Goal: Task Accomplishment & Management: Complete application form

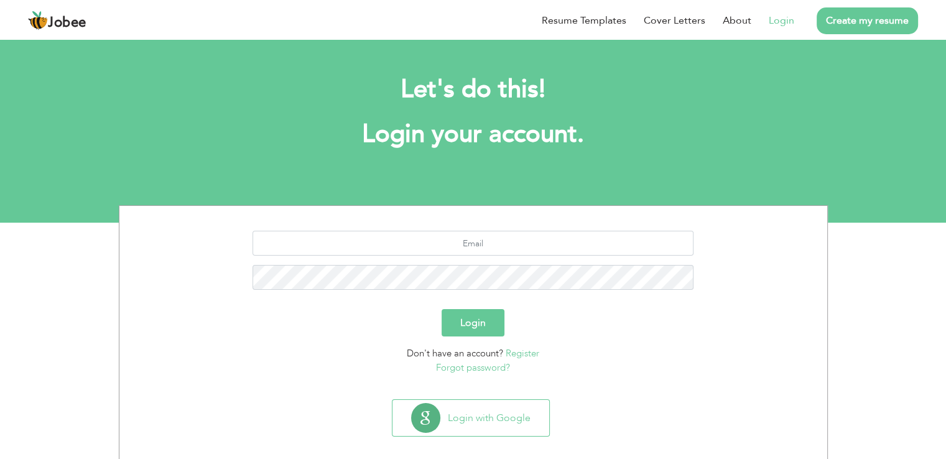
click at [780, 16] on link "Login" at bounding box center [781, 20] width 25 height 15
click at [474, 241] on input "text" at bounding box center [473, 243] width 441 height 25
type input "[EMAIL_ADDRESS][DOMAIN_NAME]"
click at [476, 328] on button "Login" at bounding box center [473, 322] width 63 height 27
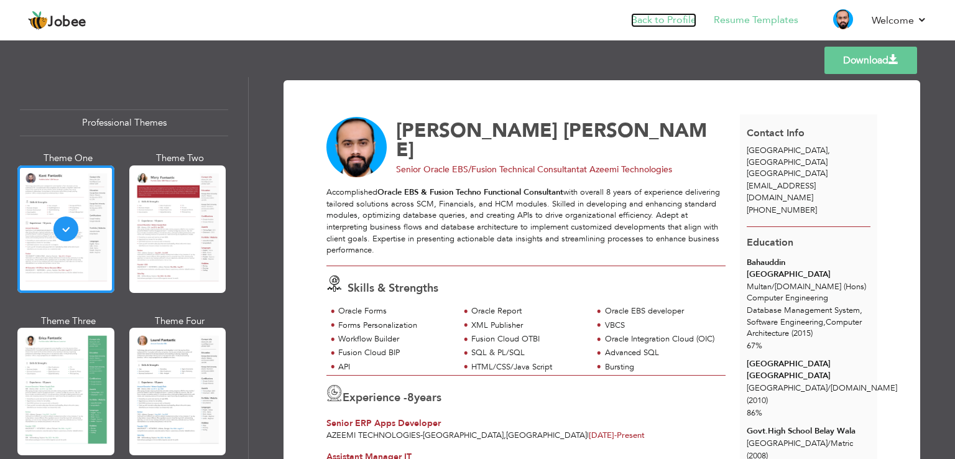
click at [662, 21] on link "Back to Profile" at bounding box center [663, 20] width 65 height 14
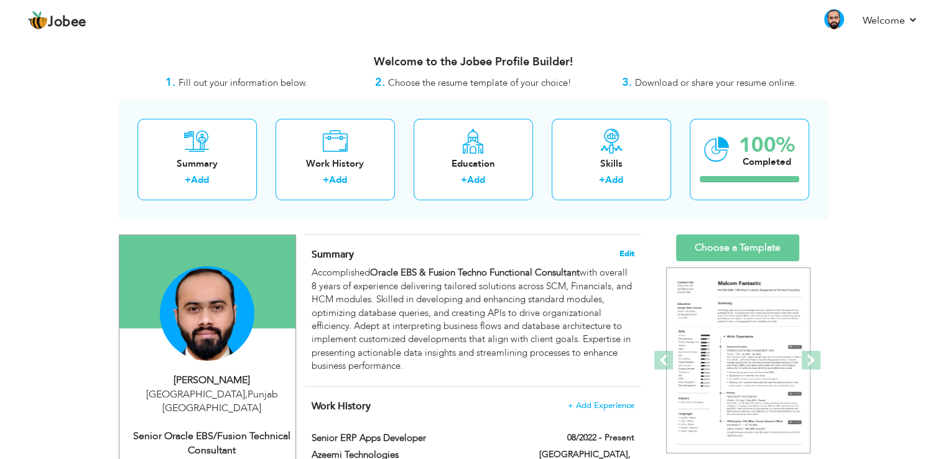
click at [627, 254] on span "Edit" at bounding box center [626, 253] width 15 height 9
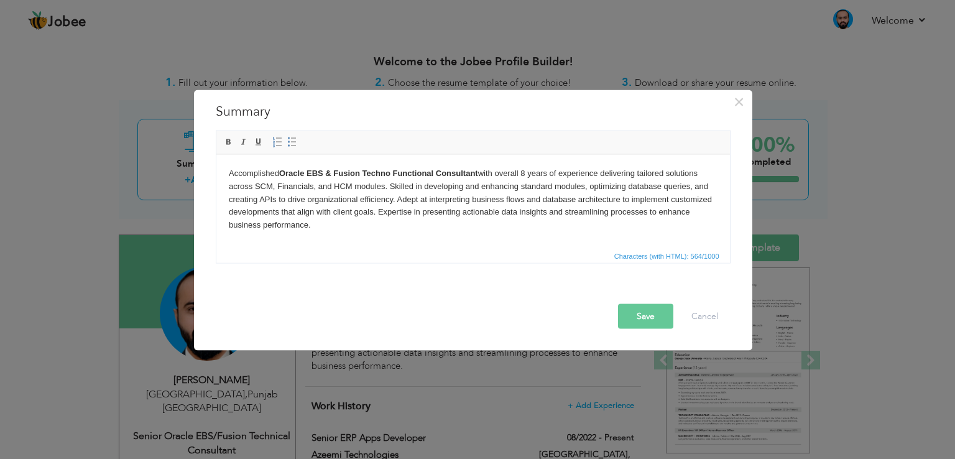
click at [527, 172] on body "Accomplished Oracle EBS & Fusion Techno Functional Consultant with overall 8 ye…" at bounding box center [472, 199] width 489 height 65
click at [636, 315] on button "Save" at bounding box center [645, 316] width 55 height 25
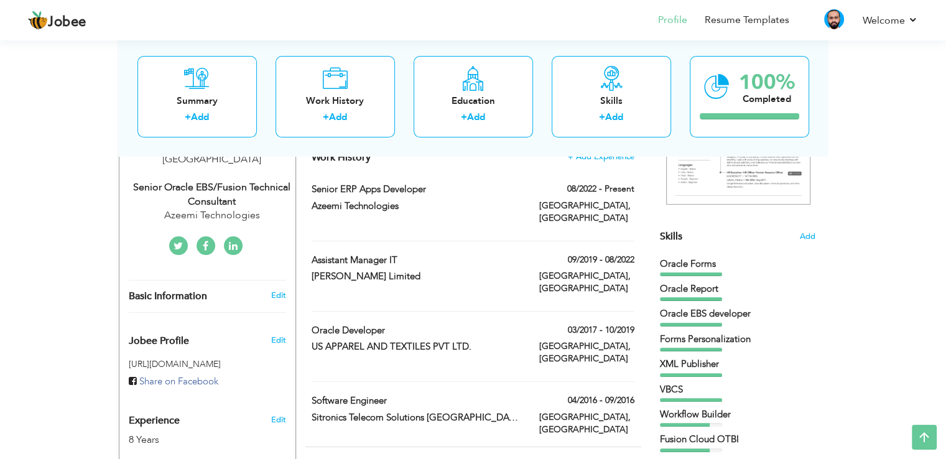
scroll to position [187, 0]
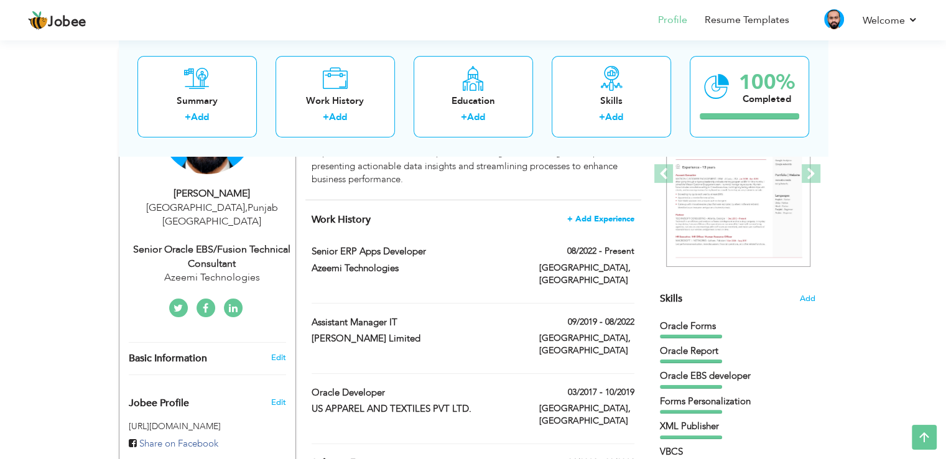
click at [597, 218] on span "+ Add Experience" at bounding box center [600, 219] width 67 height 9
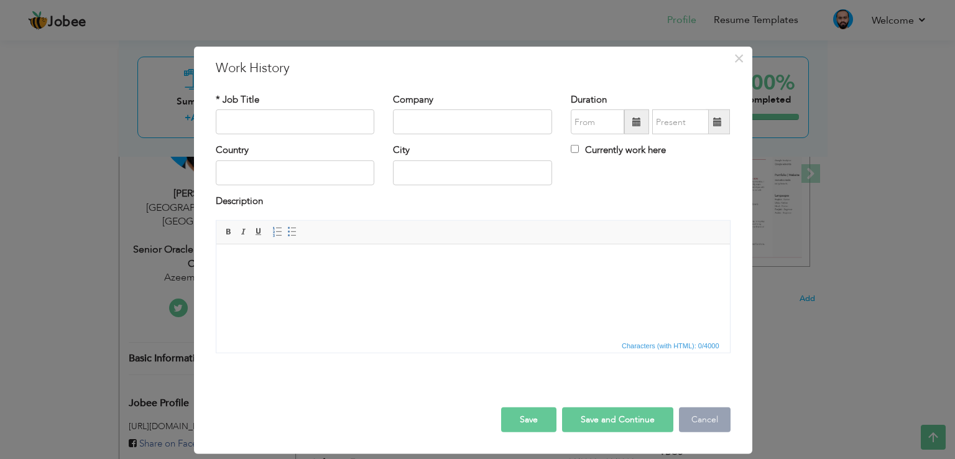
click at [707, 424] on button "Cancel" at bounding box center [705, 419] width 52 height 25
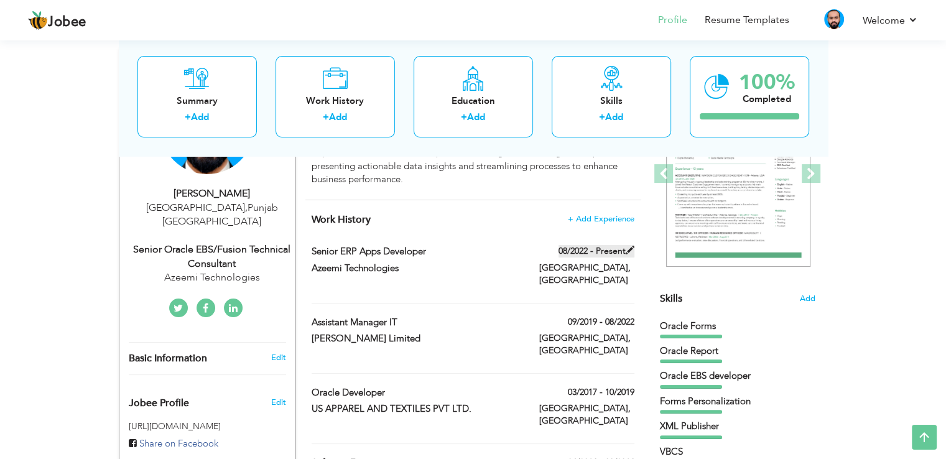
click at [627, 251] on span at bounding box center [630, 250] width 9 height 9
type input "Senior ERP Apps Developer"
type input "Azeemi Technologies"
type input "08/2022"
type input "[GEOGRAPHIC_DATA]"
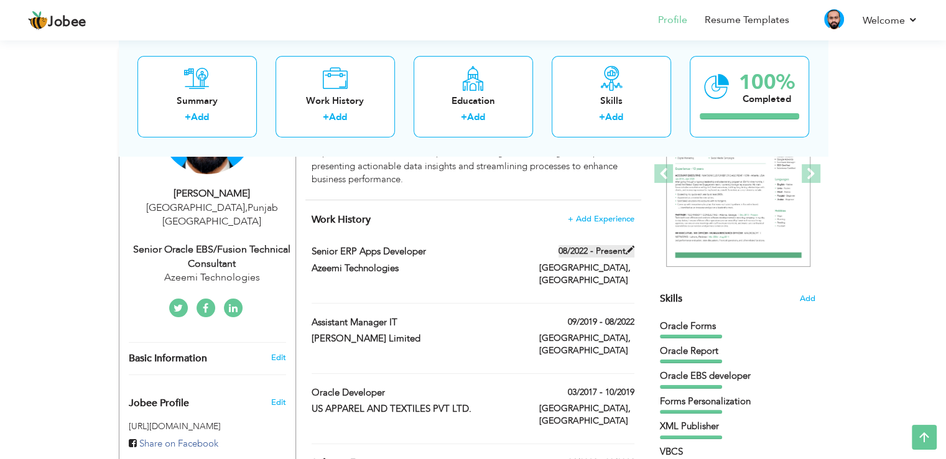
type input "[GEOGRAPHIC_DATA]"
checkbox input "true"
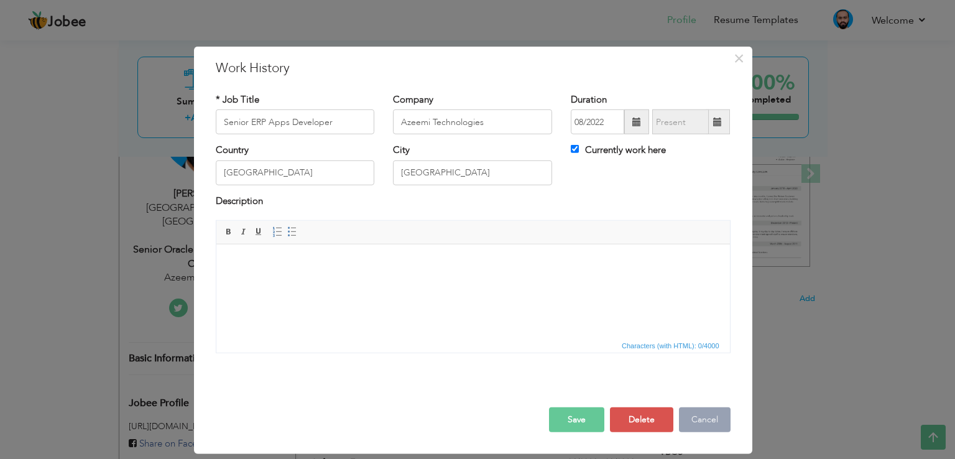
click at [713, 425] on button "Cancel" at bounding box center [705, 419] width 52 height 25
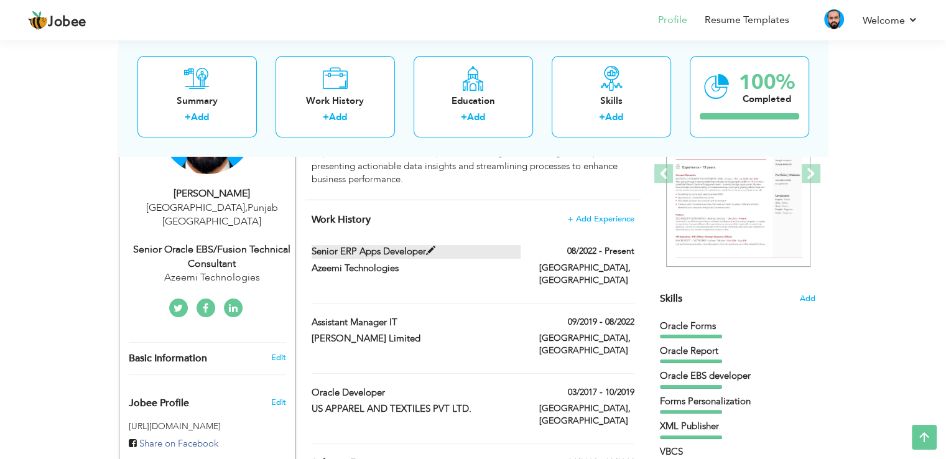
click at [429, 249] on span at bounding box center [430, 250] width 9 height 9
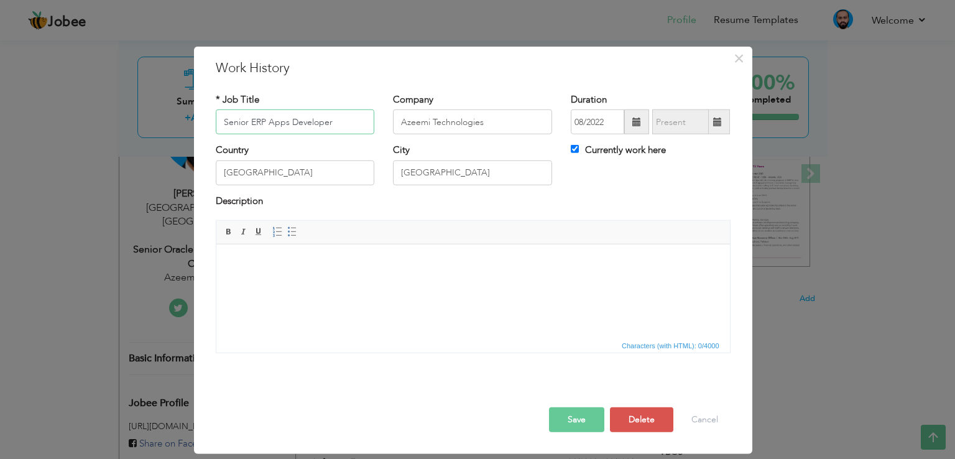
drag, startPoint x: 348, startPoint y: 123, endPoint x: 199, endPoint y: 120, distance: 149.3
click at [199, 120] on div "× Work History * Job Title Senior ERP Apps Developer Company Azeemi Technologie…" at bounding box center [473, 250] width 559 height 407
type input "Oracle Technical Consultant"
click at [574, 152] on input "Currently work here" at bounding box center [575, 149] width 8 height 8
checkbox input "false"
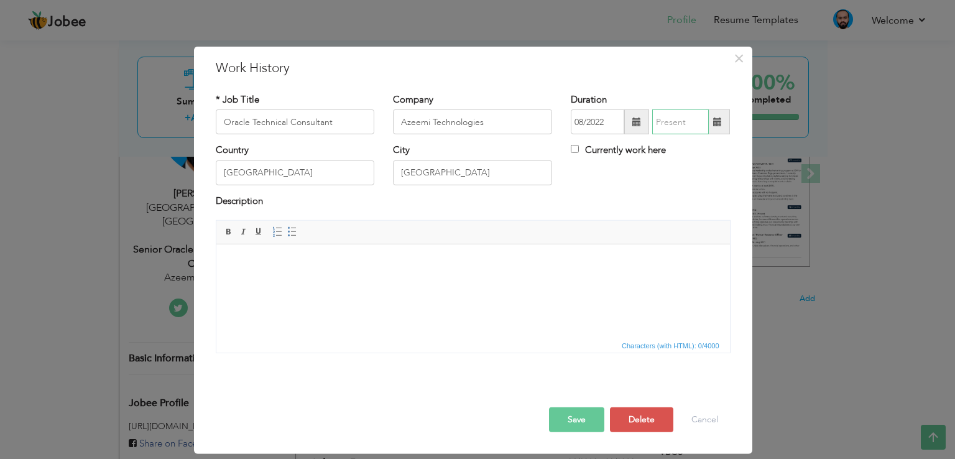
type input "08/2025"
click at [684, 117] on input "08/2025" at bounding box center [680, 121] width 57 height 25
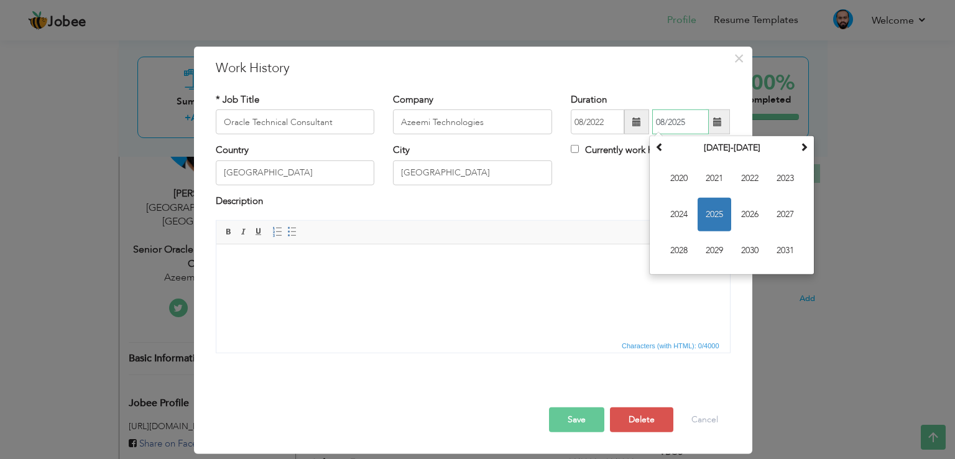
click at [711, 211] on span "2025" at bounding box center [715, 215] width 34 height 34
click at [784, 217] on span "Aug" at bounding box center [786, 215] width 34 height 34
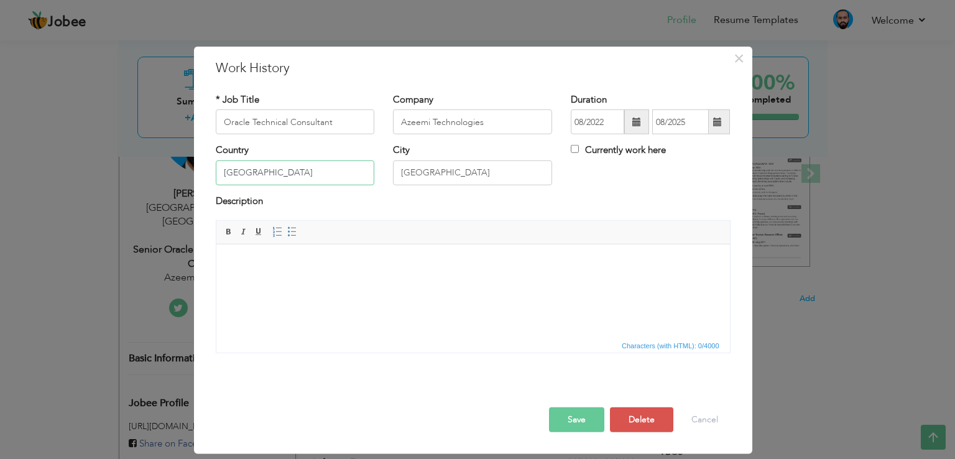
click at [264, 174] on input "[GEOGRAPHIC_DATA]" at bounding box center [295, 172] width 159 height 25
click at [576, 418] on button "Save" at bounding box center [576, 419] width 55 height 25
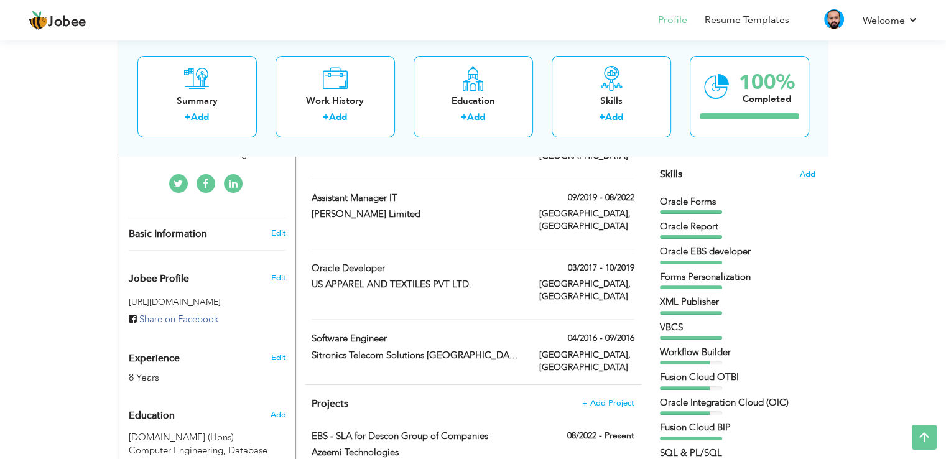
scroll to position [249, 0]
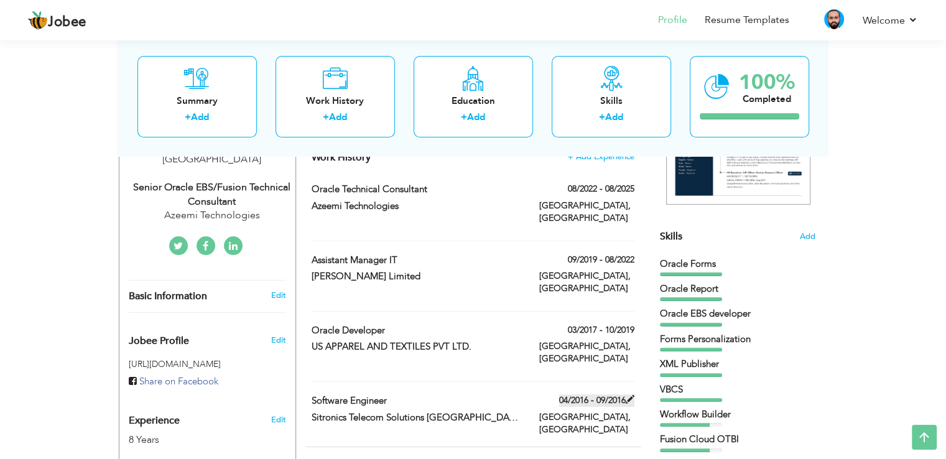
click at [629, 395] on span at bounding box center [630, 399] width 9 height 9
type input "Software Engineer"
type input "Sitronics Telecom Solutions [GEOGRAPHIC_DATA] – Nvision Group"
type input "04/2016"
type input "09/2016"
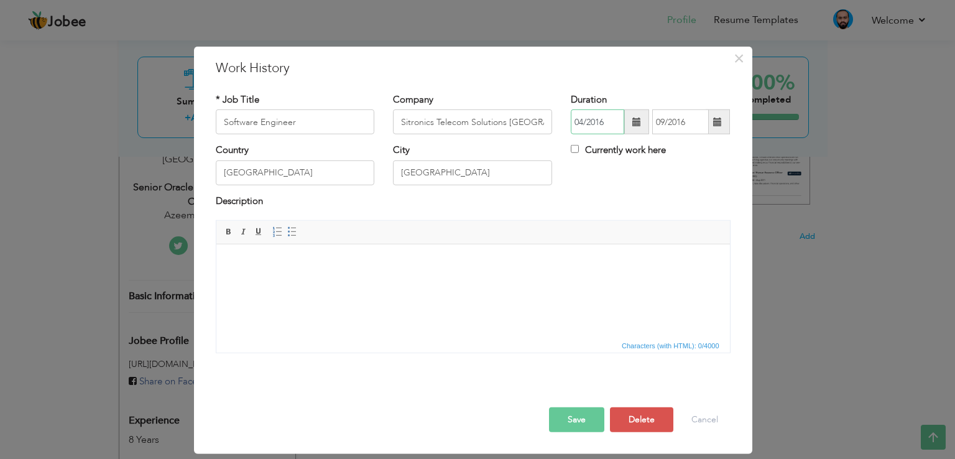
click at [609, 121] on input "04/2016" at bounding box center [597, 121] width 53 height 25
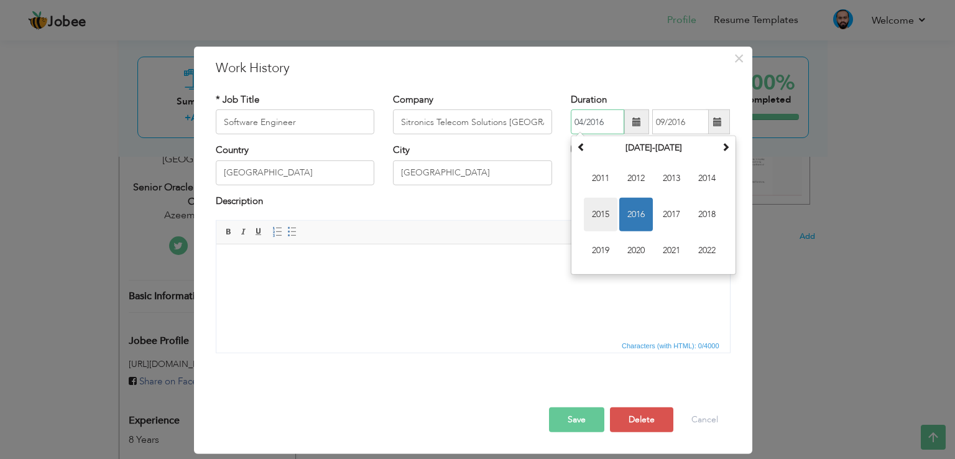
click at [599, 210] on span "2015" at bounding box center [601, 215] width 34 height 34
click at [698, 121] on input "09/2016" at bounding box center [680, 121] width 57 height 25
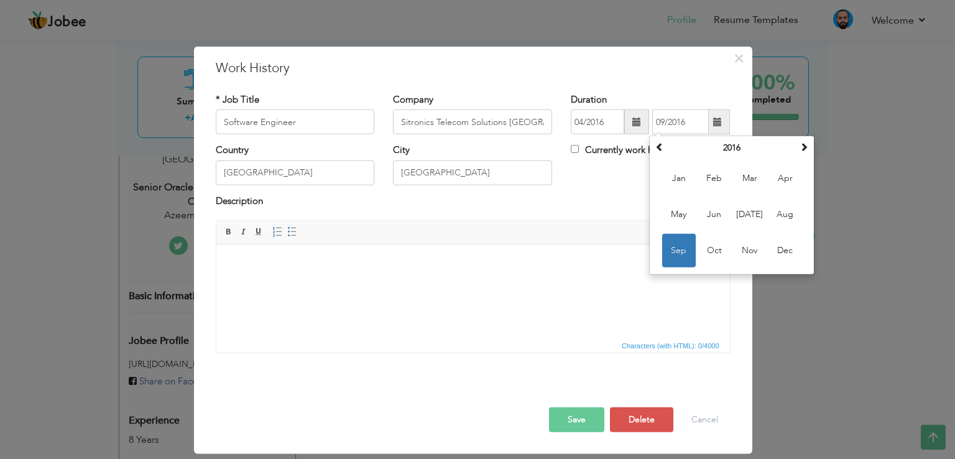
click at [570, 424] on button "Save" at bounding box center [576, 419] width 55 height 25
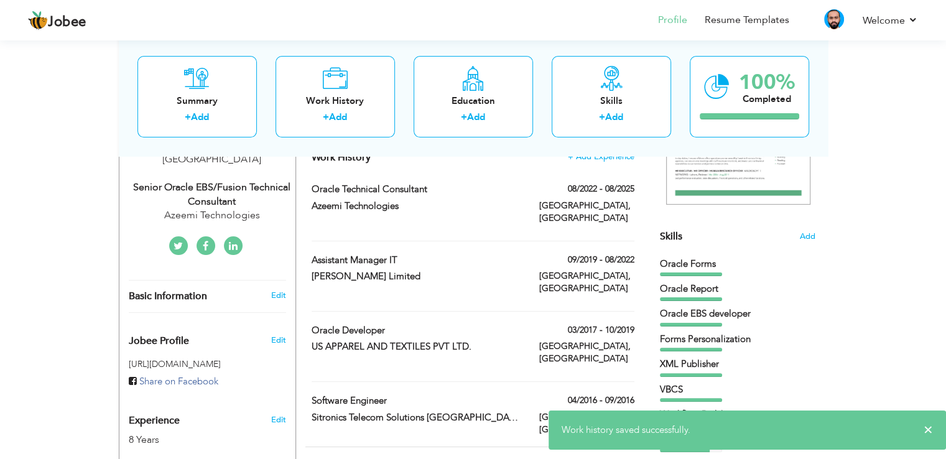
scroll to position [311, 0]
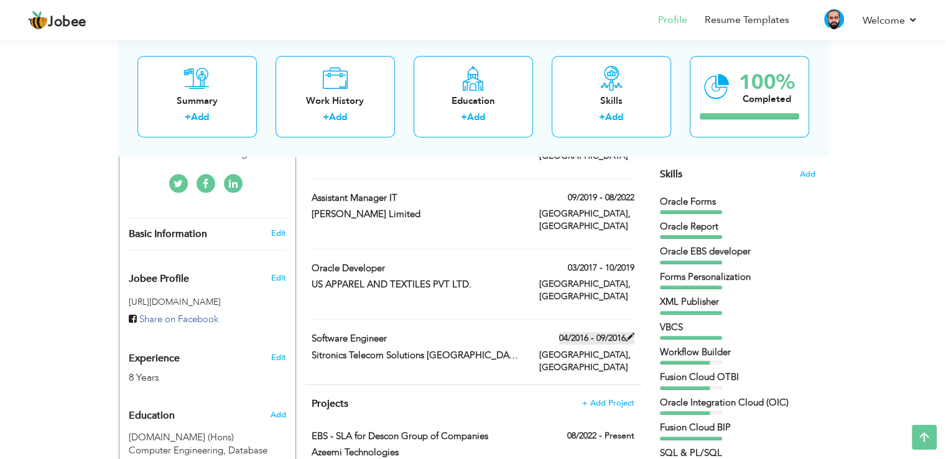
click at [629, 333] on span at bounding box center [630, 337] width 9 height 9
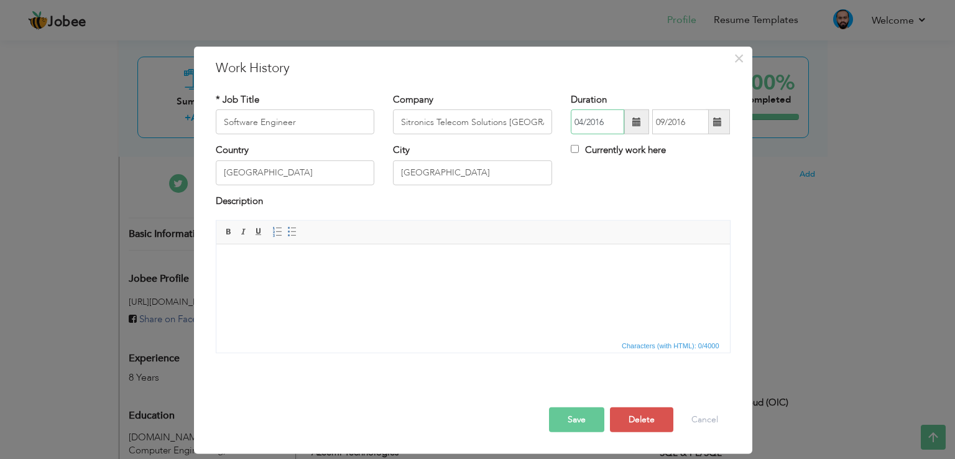
click at [616, 121] on input "04/2016" at bounding box center [597, 121] width 53 height 25
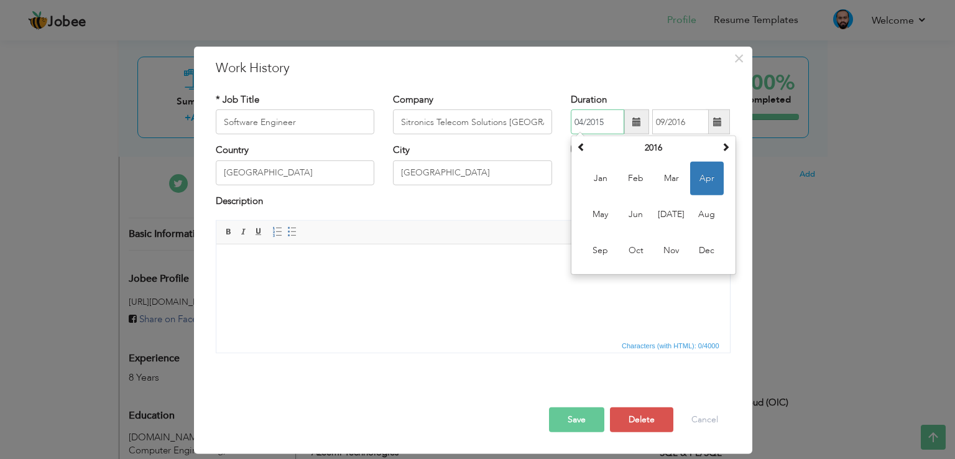
type input "04/2015"
click at [689, 118] on input "09/2016" at bounding box center [680, 121] width 57 height 25
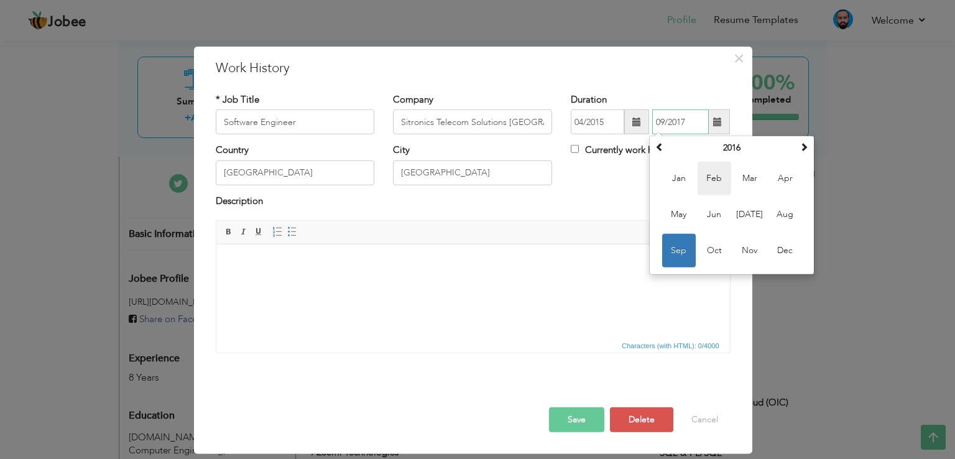
click at [721, 175] on span "Feb" at bounding box center [715, 179] width 34 height 34
type input "02/2016"
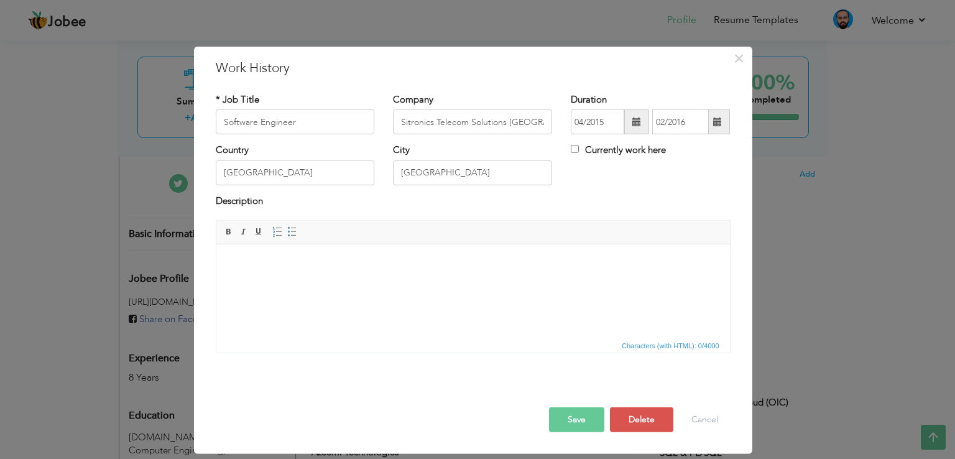
click at [577, 410] on button "Save" at bounding box center [576, 419] width 55 height 25
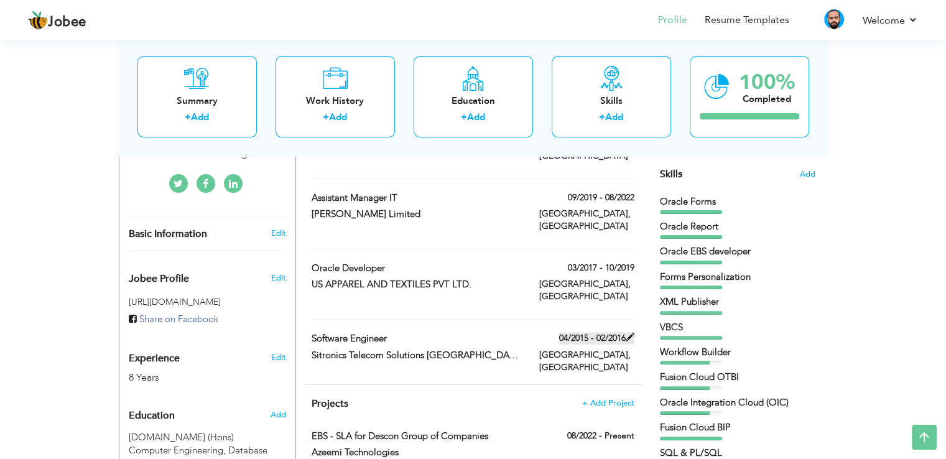
click at [630, 333] on span at bounding box center [630, 337] width 9 height 9
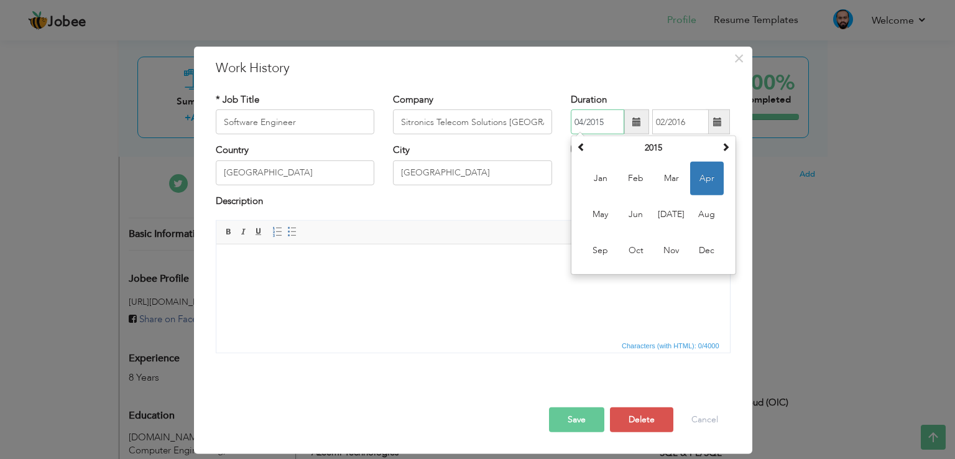
click at [583, 120] on input "04/2015" at bounding box center [597, 121] width 53 height 25
click at [603, 178] on span "Jan" at bounding box center [601, 179] width 34 height 34
type input "01/2015"
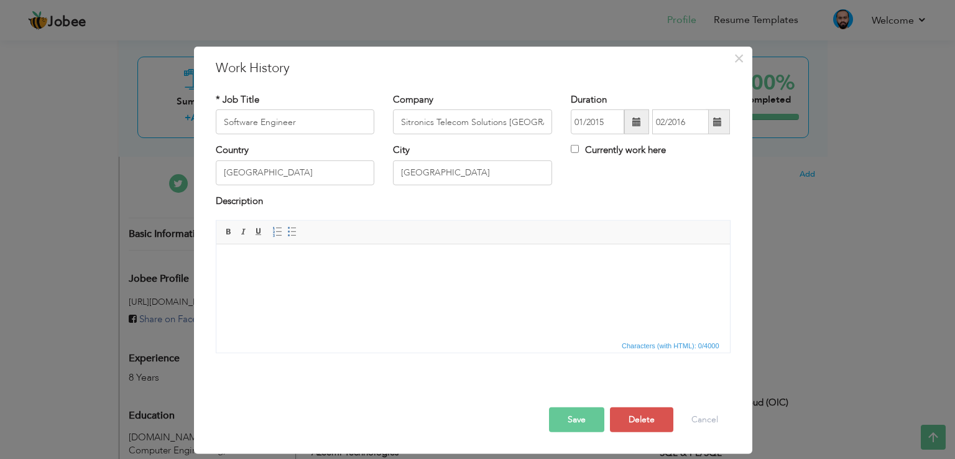
click at [570, 411] on button "Save" at bounding box center [576, 419] width 55 height 25
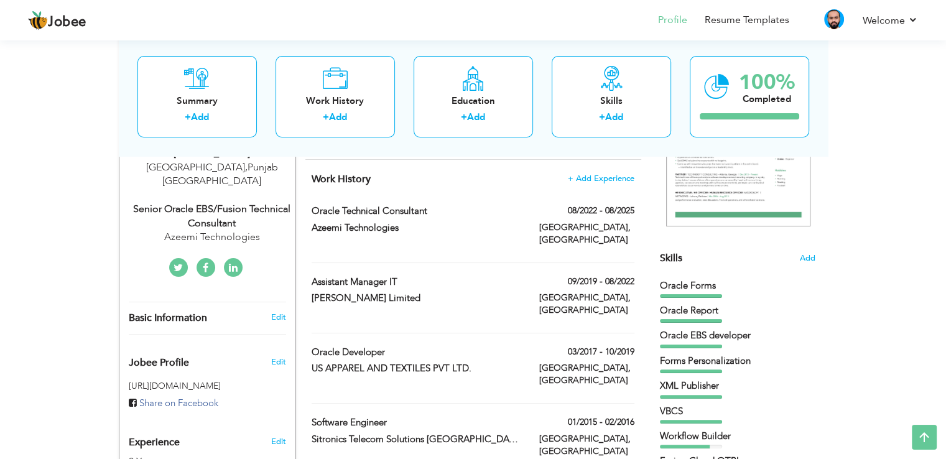
scroll to position [249, 0]
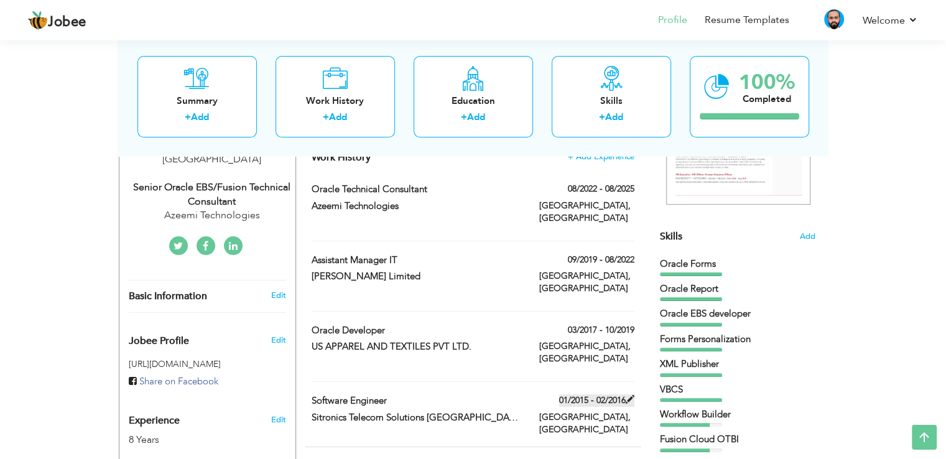
click at [628, 395] on span at bounding box center [630, 399] width 9 height 9
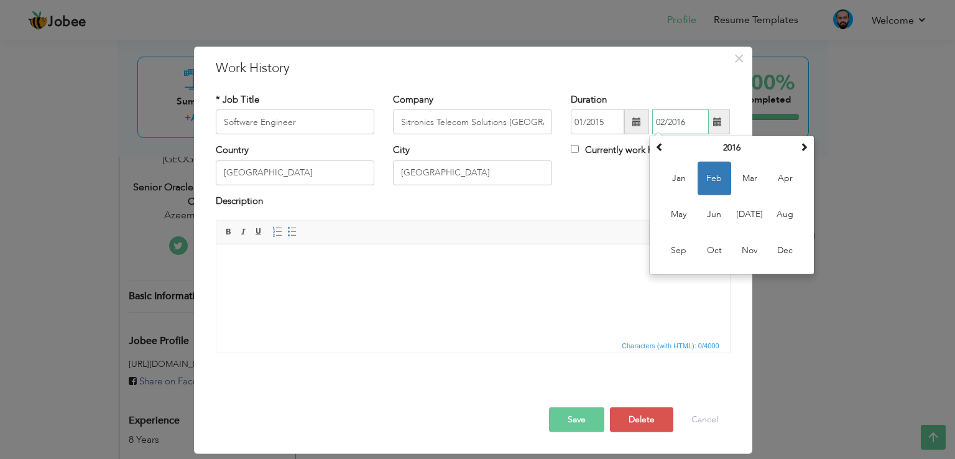
click at [688, 123] on input "02/2016" at bounding box center [680, 121] width 57 height 25
click at [804, 147] on span at bounding box center [804, 146] width 9 height 9
click at [711, 178] on span "Feb" at bounding box center [715, 179] width 34 height 34
type input "02/2017"
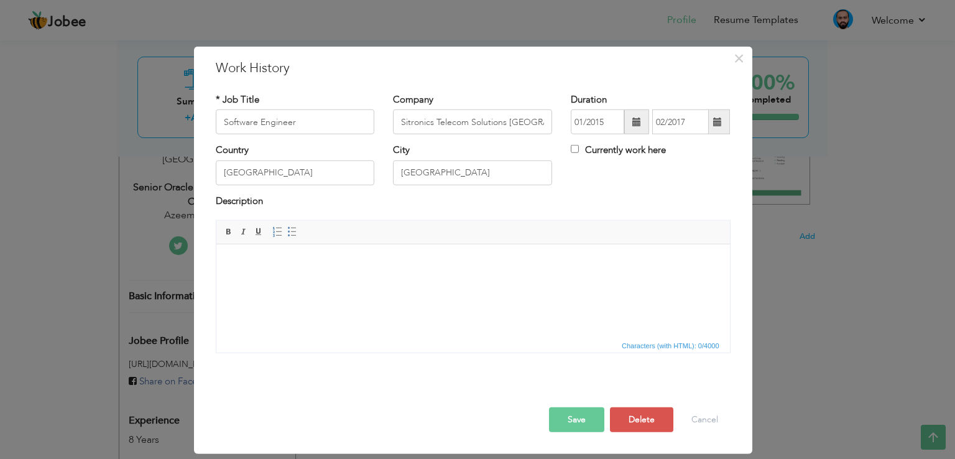
click at [572, 424] on button "Save" at bounding box center [576, 419] width 55 height 25
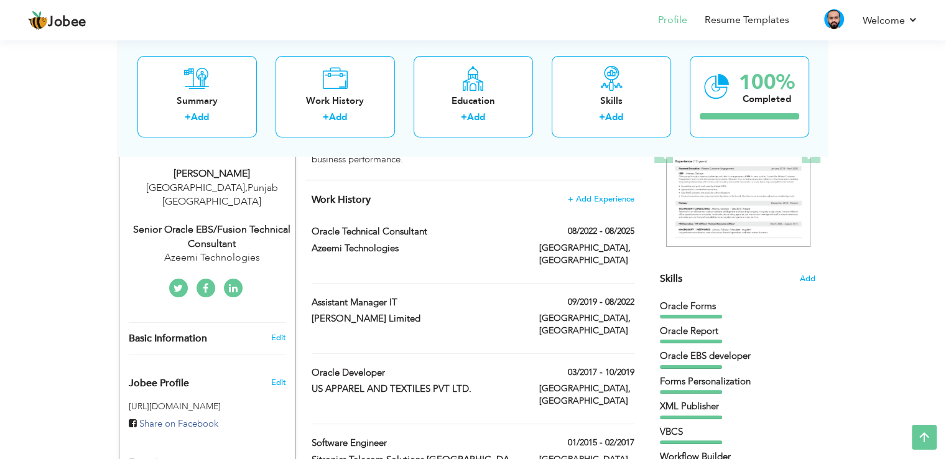
scroll to position [187, 0]
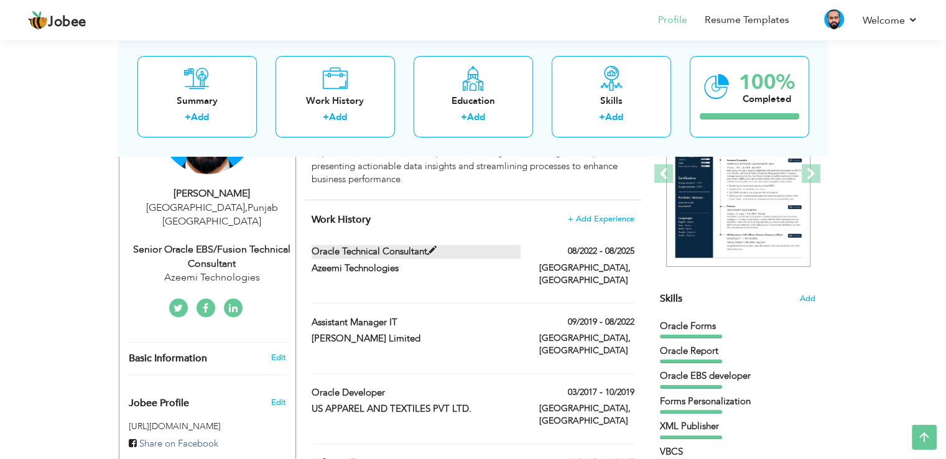
click at [431, 249] on span at bounding box center [431, 250] width 9 height 9
type input "Oracle Technical Consultant"
type input "Azeemi Technologies"
type input "08/2022"
type input "08/2025"
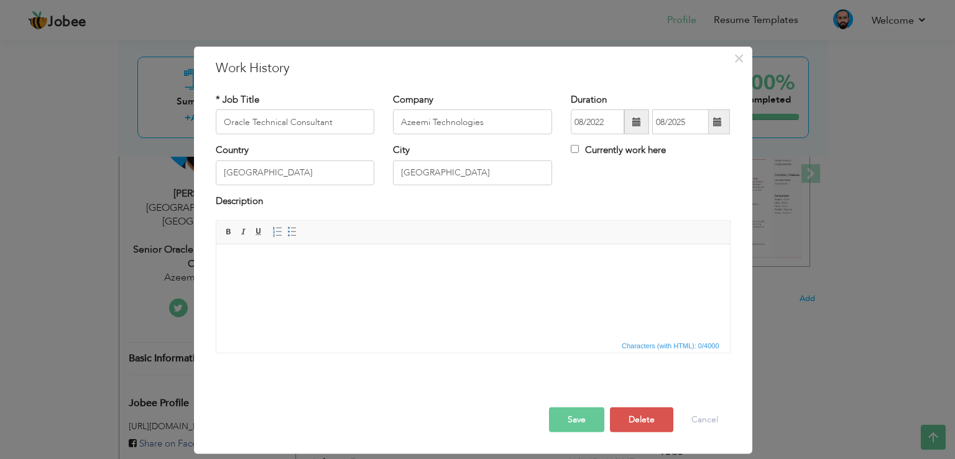
click at [578, 424] on button "Save" at bounding box center [576, 419] width 55 height 25
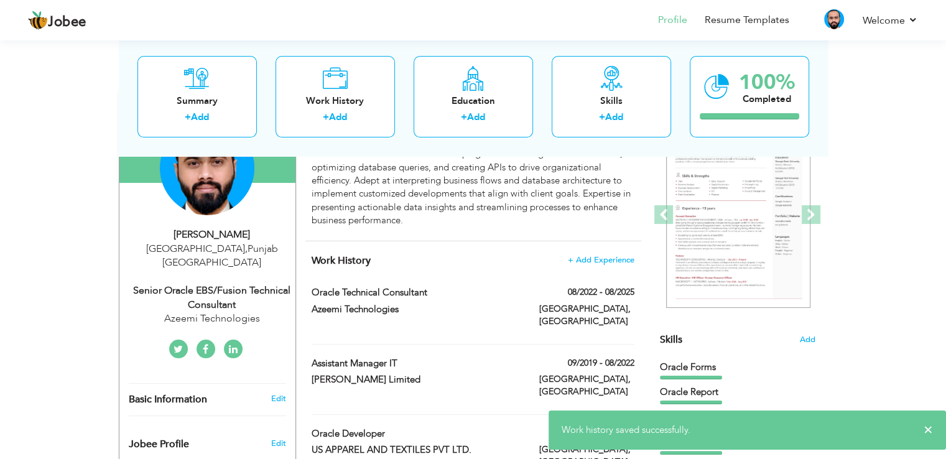
scroll to position [124, 0]
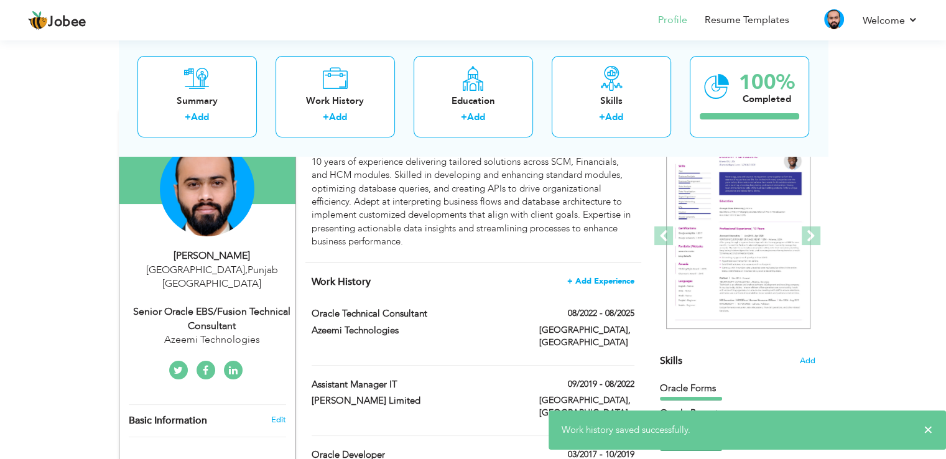
click at [607, 279] on span "+ Add Experience" at bounding box center [600, 281] width 67 height 9
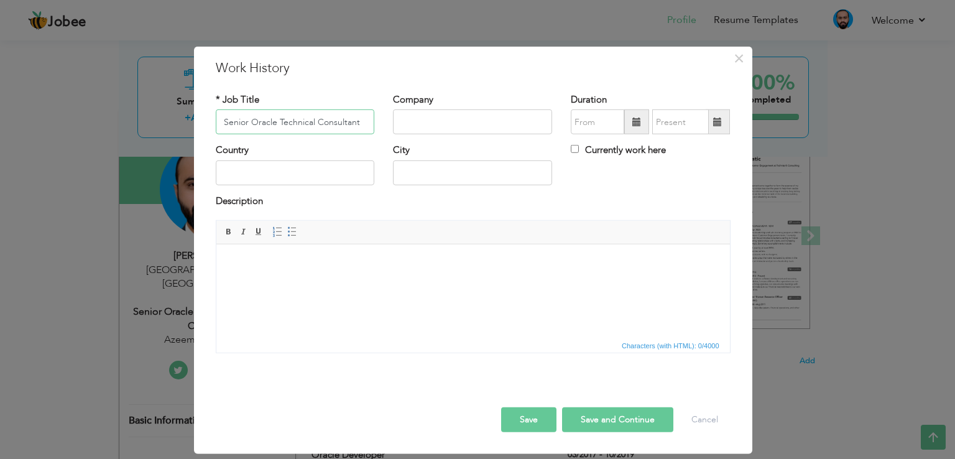
type input "Senior Oracle Technical Consultant"
click at [460, 126] on input "text" at bounding box center [472, 121] width 159 height 25
type input "Xnrel/TMC-[GEOGRAPHIC_DATA]"
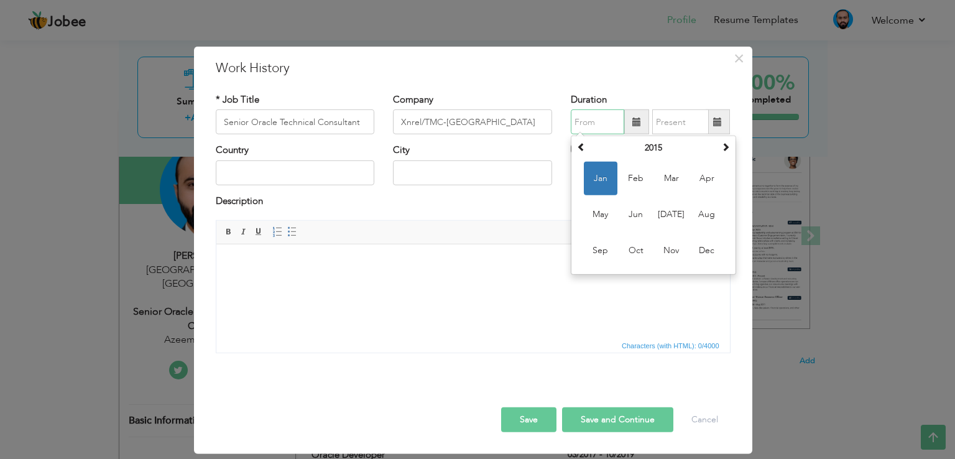
click at [606, 124] on input "text" at bounding box center [597, 121] width 53 height 25
click at [654, 148] on th "2015" at bounding box center [653, 148] width 129 height 19
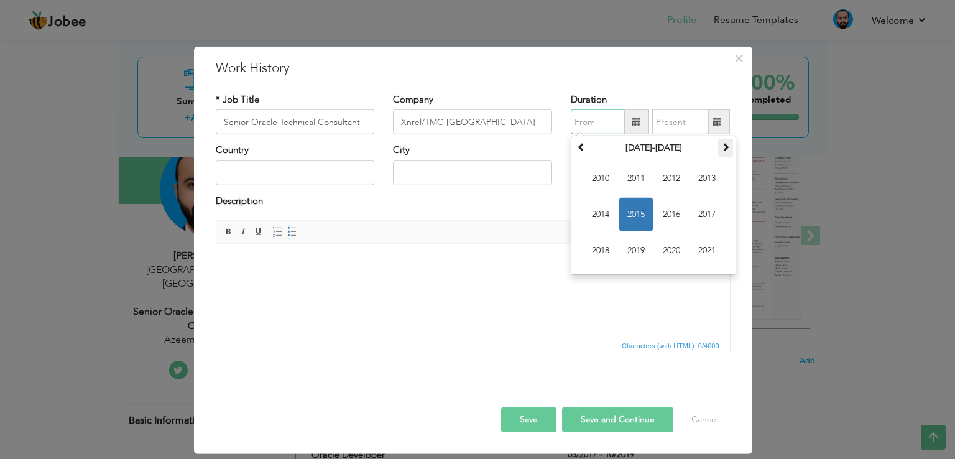
click at [726, 152] on th at bounding box center [725, 148] width 15 height 19
click at [637, 212] on span "2025" at bounding box center [636, 215] width 34 height 34
click at [674, 212] on span "Jul" at bounding box center [672, 215] width 34 height 34
type input "07/2025"
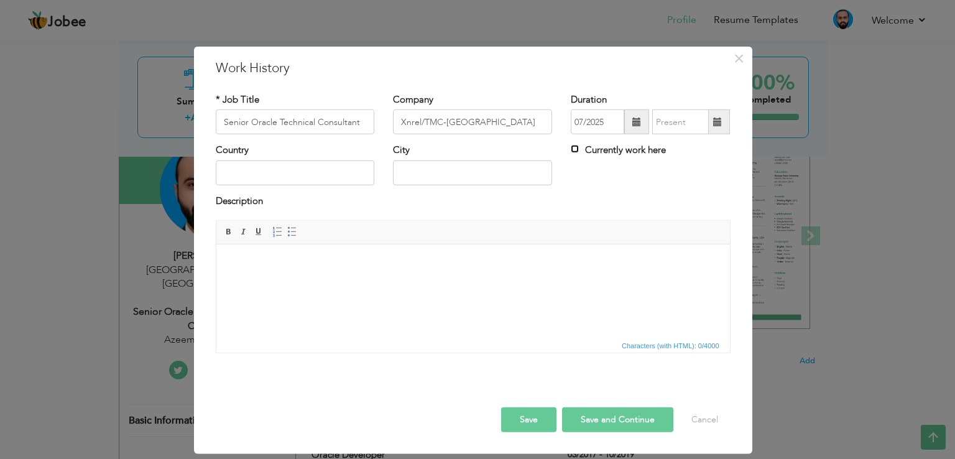
click at [575, 147] on input "Currently work here" at bounding box center [575, 149] width 8 height 8
checkbox input "true"
click at [335, 176] on input "text" at bounding box center [295, 172] width 159 height 25
type input "[GEOGRAPHIC_DATA]"
click at [469, 172] on input "text" at bounding box center [472, 172] width 159 height 25
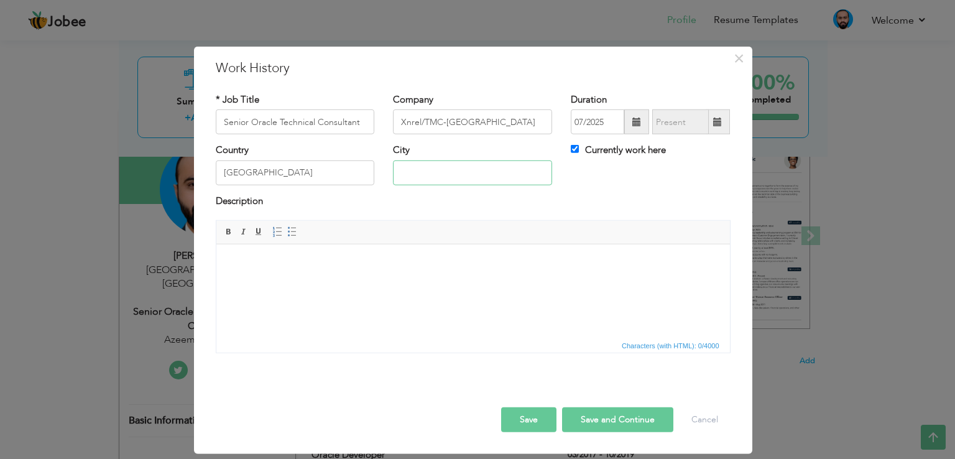
type input "[GEOGRAPHIC_DATA]"
click at [523, 416] on button "Save" at bounding box center [528, 419] width 55 height 25
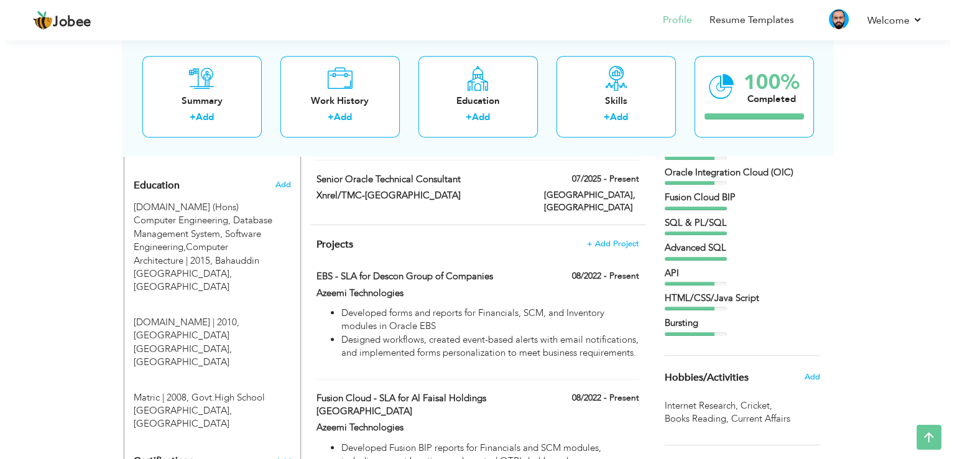
scroll to position [560, 0]
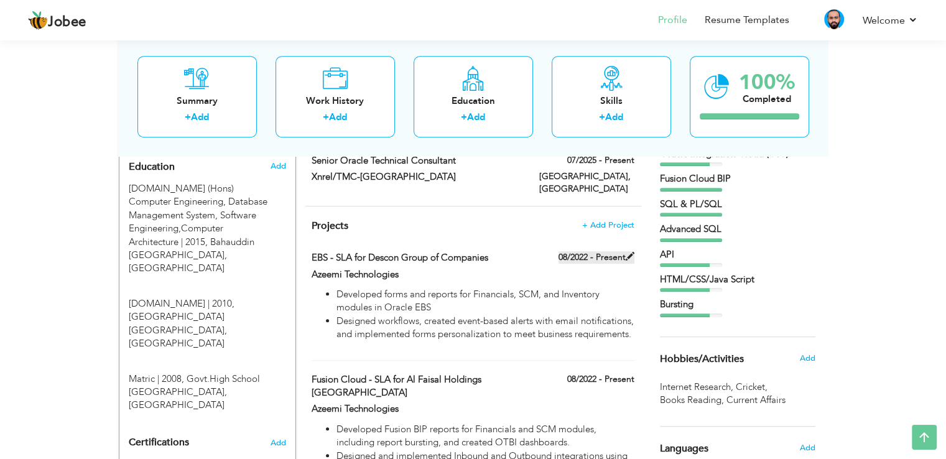
click at [631, 252] on span at bounding box center [630, 256] width 9 height 9
type input "EBS - SLA for Descon Group of Companies"
type input "Azeemi Technologies"
type input "08/2022"
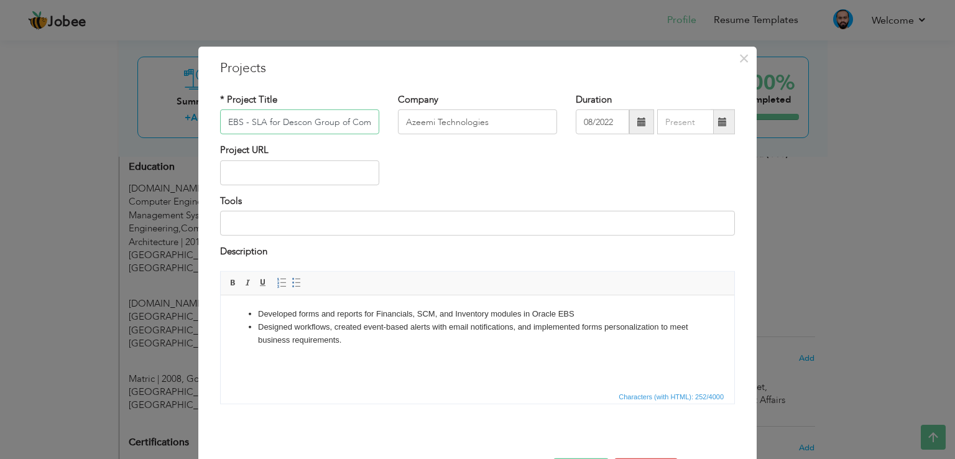
scroll to position [0, 22]
type input "08/2025"
click at [677, 120] on input "08/2025" at bounding box center [685, 121] width 57 height 25
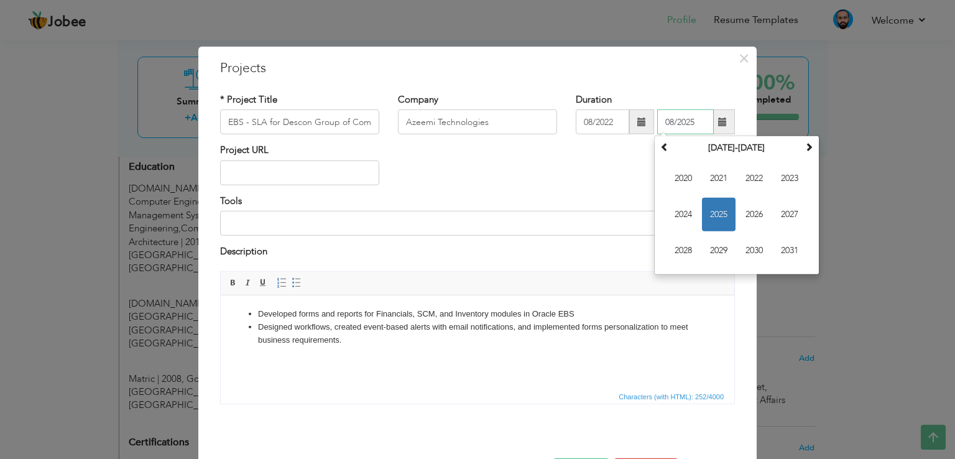
click at [716, 212] on span "2025" at bounding box center [719, 215] width 34 height 34
click at [786, 218] on span "Aug" at bounding box center [790, 215] width 34 height 34
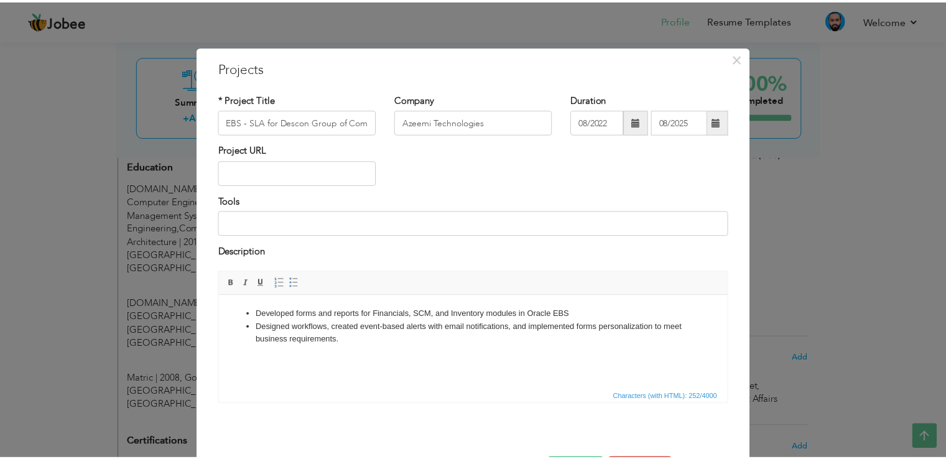
scroll to position [45, 0]
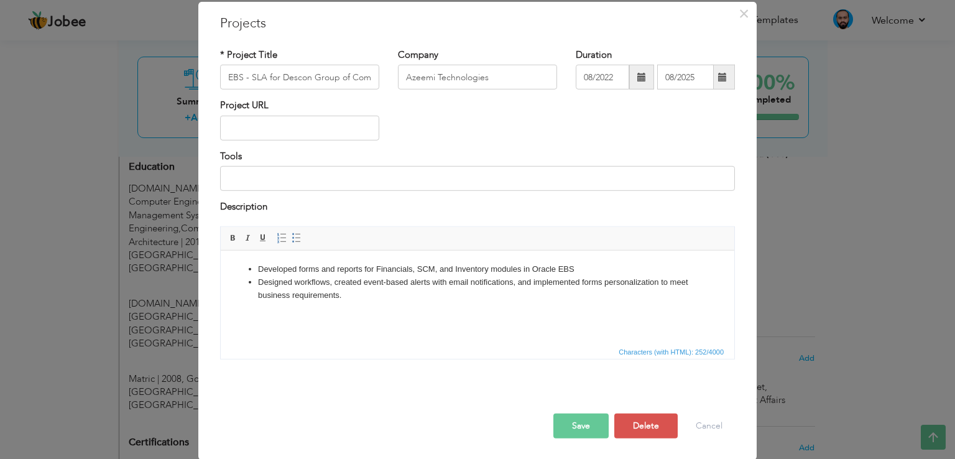
click at [578, 427] on button "Save" at bounding box center [581, 425] width 55 height 25
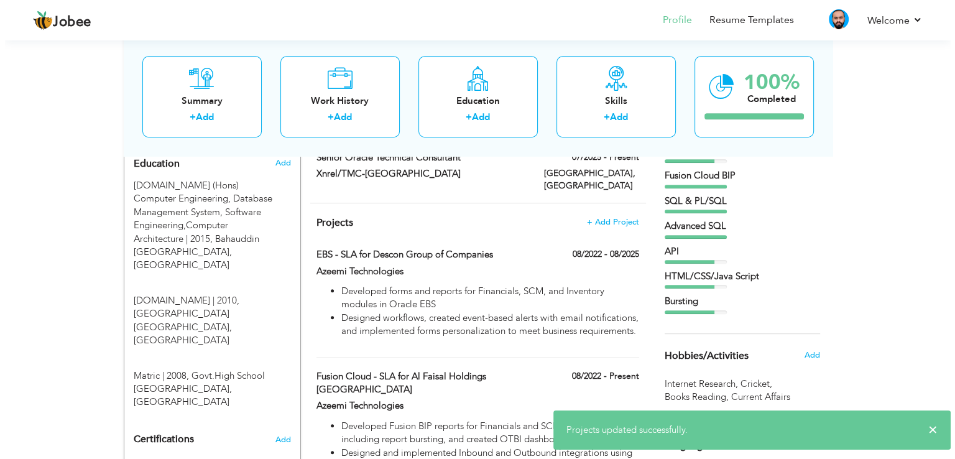
scroll to position [622, 0]
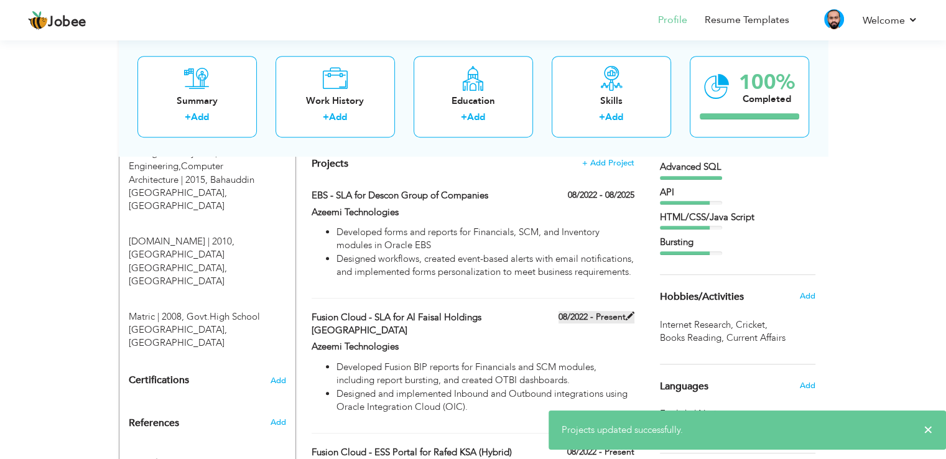
click at [629, 312] on span at bounding box center [630, 316] width 9 height 9
type input "Fusion Cloud - SLA for Al Faisal Holdings [GEOGRAPHIC_DATA]"
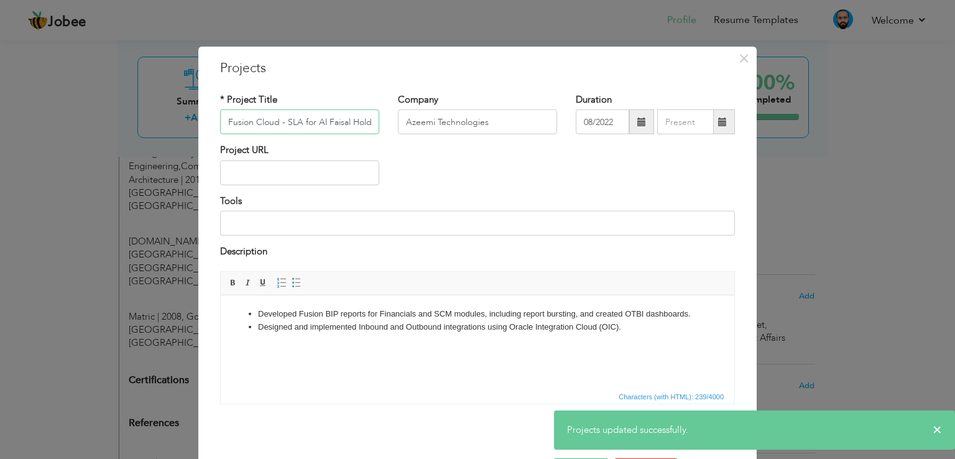
scroll to position [0, 39]
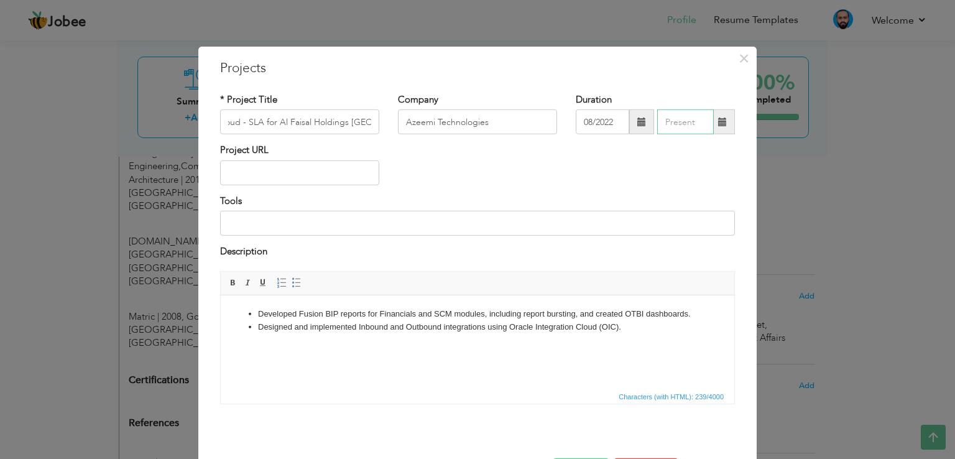
click at [678, 121] on input "text" at bounding box center [685, 121] width 57 height 25
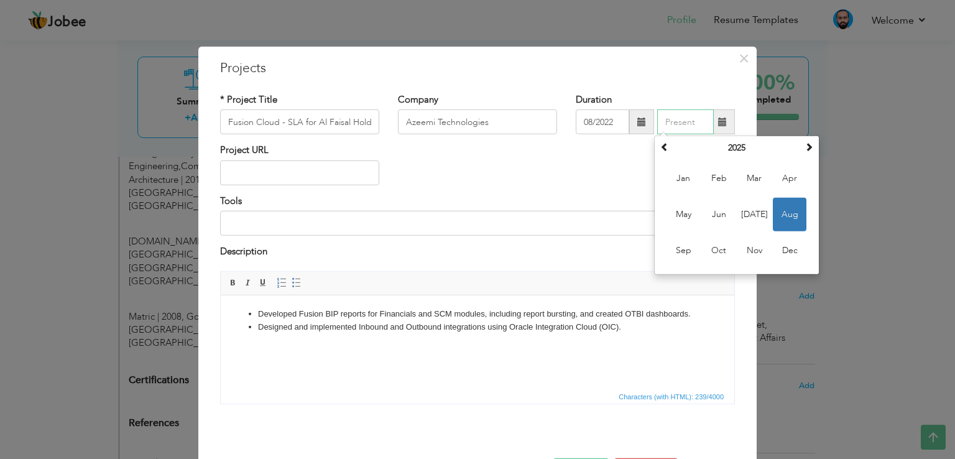
click at [788, 217] on span "Aug" at bounding box center [790, 215] width 34 height 34
type input "08/2025"
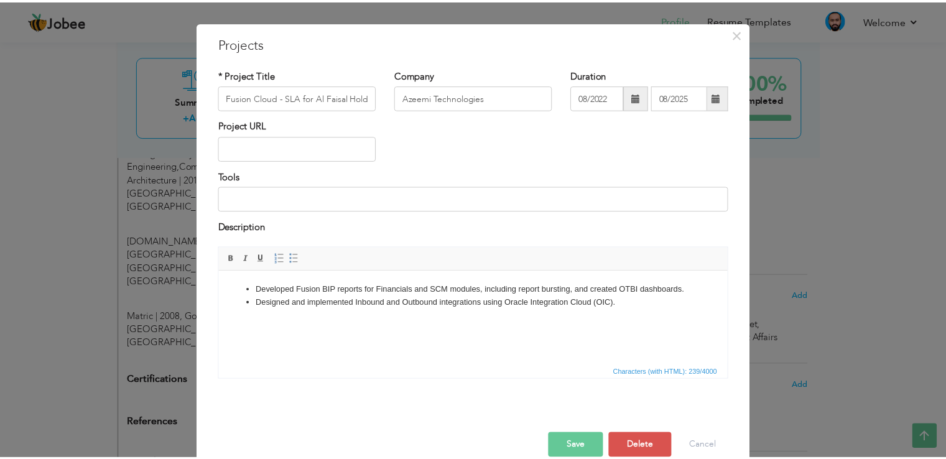
scroll to position [45, 0]
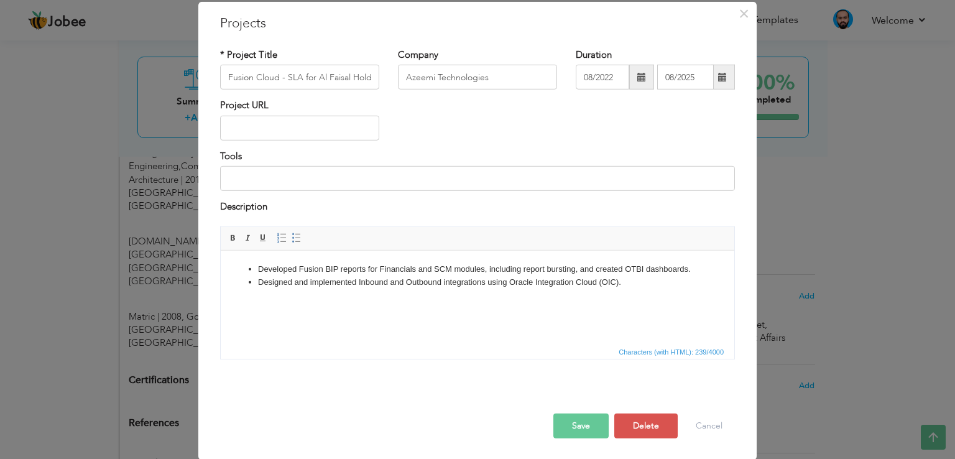
click at [582, 424] on button "Save" at bounding box center [581, 425] width 55 height 25
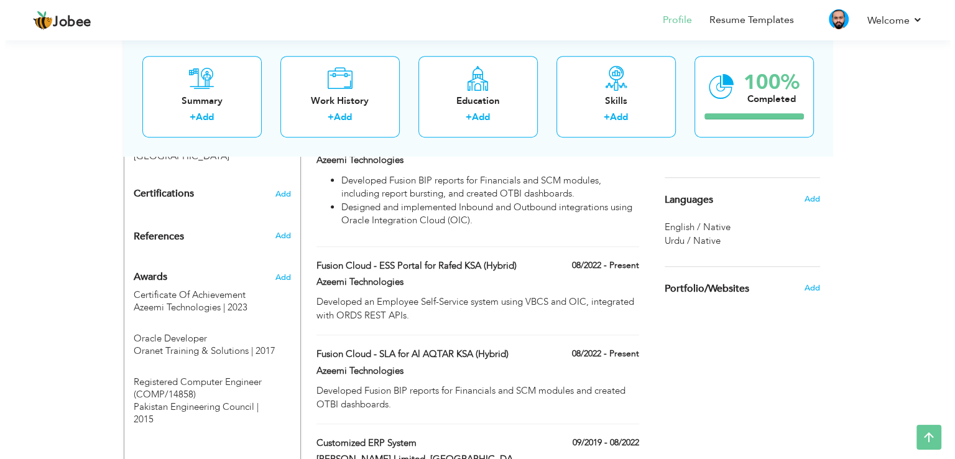
scroll to position [746, 0]
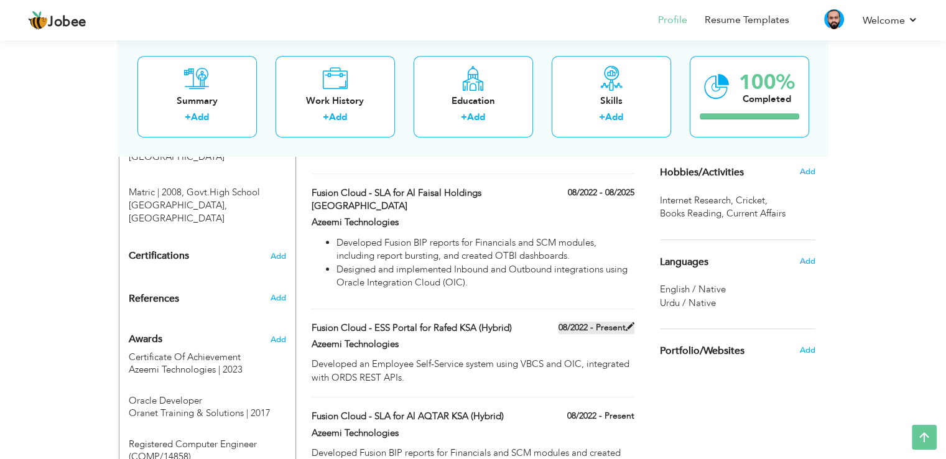
click at [629, 322] on span at bounding box center [630, 326] width 9 height 9
type input "Fusion Cloud - ESS Portal for Rafed KSA (Hybrid)"
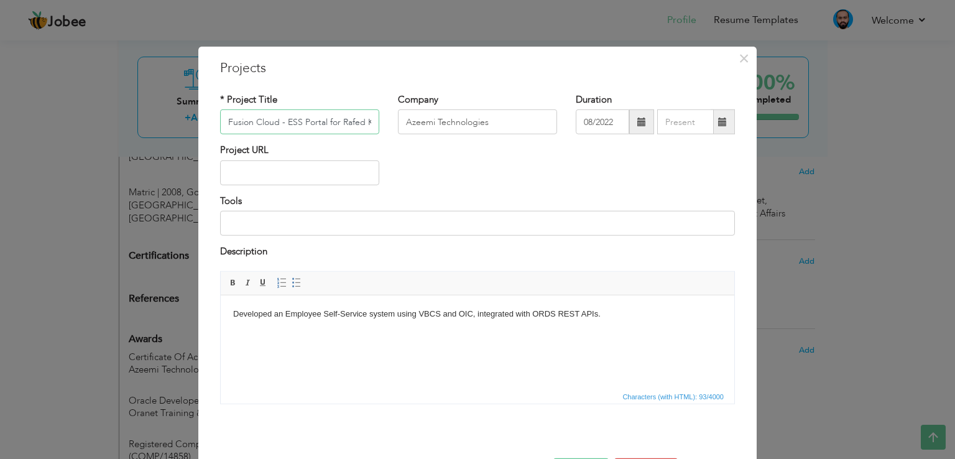
scroll to position [0, 44]
click at [678, 109] on input "text" at bounding box center [685, 121] width 57 height 25
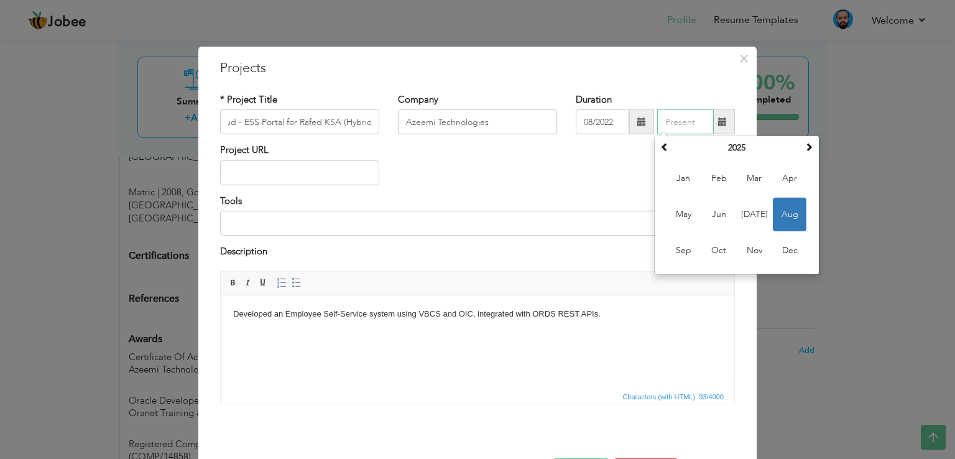
scroll to position [0, 0]
click at [781, 216] on span "Aug" at bounding box center [790, 215] width 34 height 34
type input "08/2025"
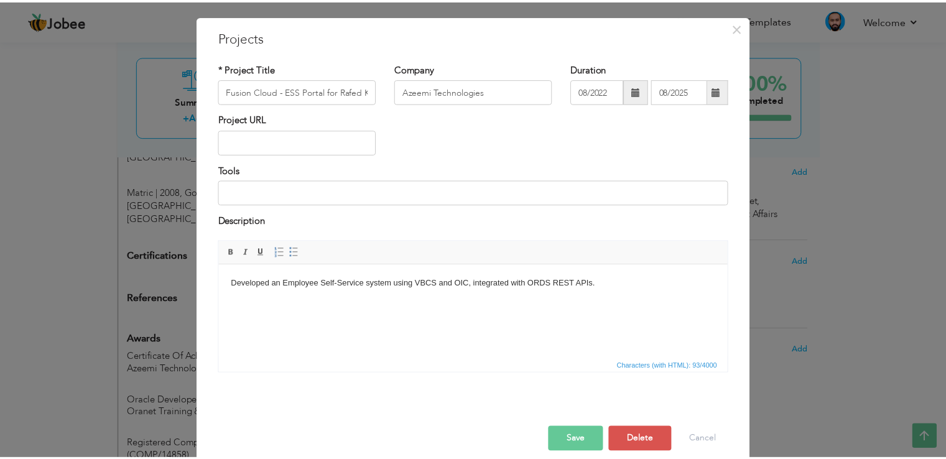
scroll to position [45, 0]
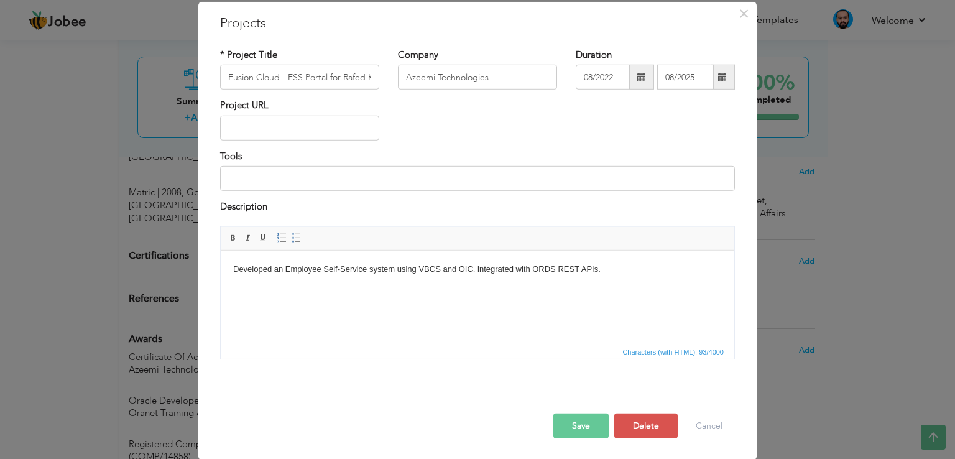
click at [573, 427] on button "Save" at bounding box center [581, 425] width 55 height 25
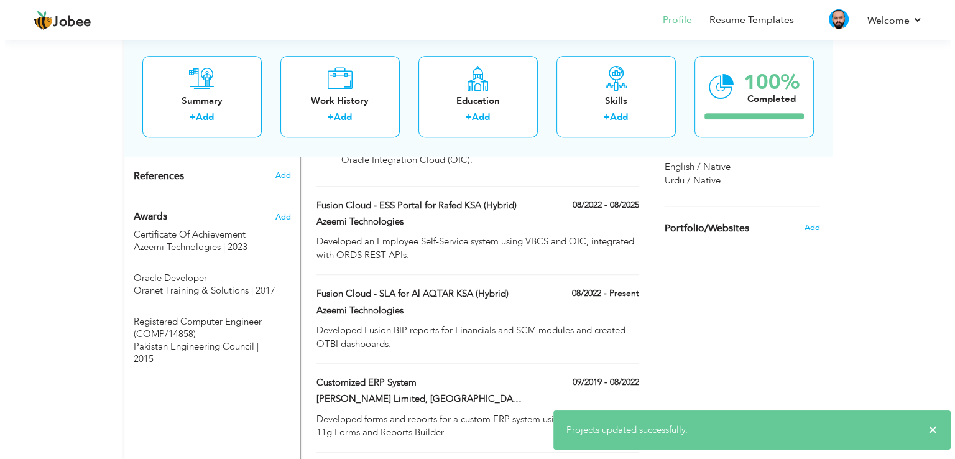
scroll to position [871, 0]
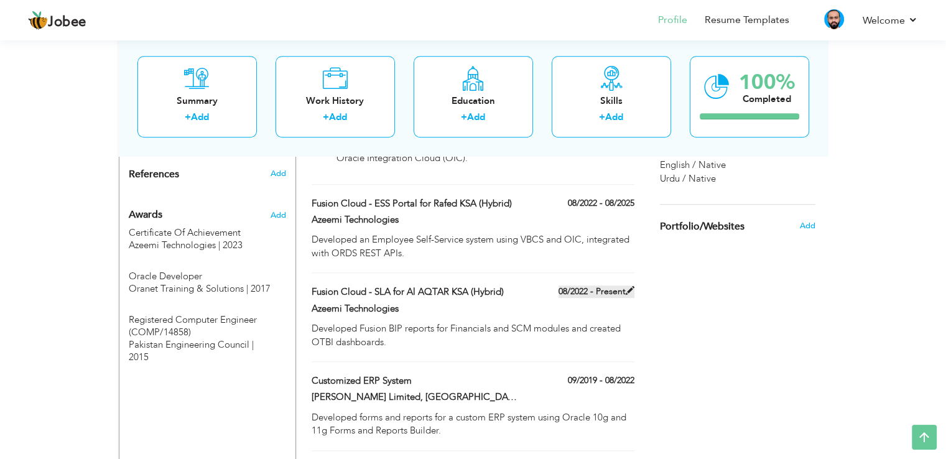
click at [629, 286] on span at bounding box center [630, 290] width 9 height 9
type input "Fusion Cloud - SLA for Al AQTAR KSA (Hybrid)"
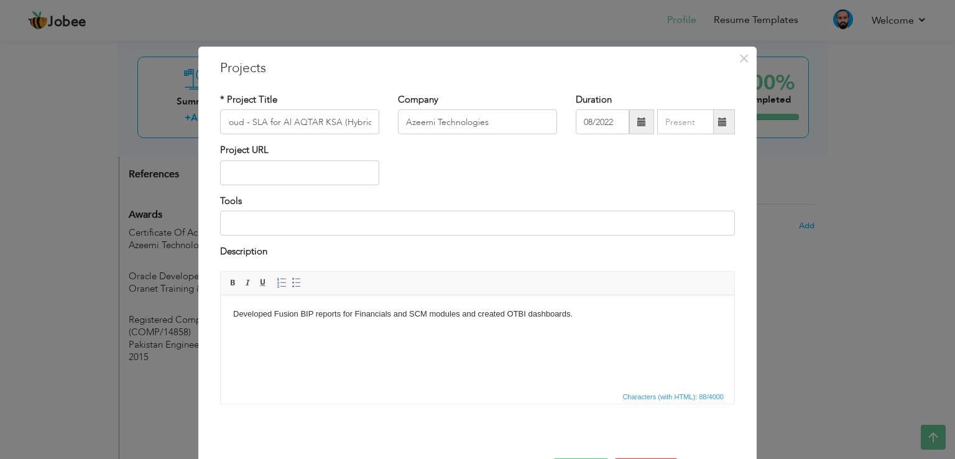
scroll to position [0, 0]
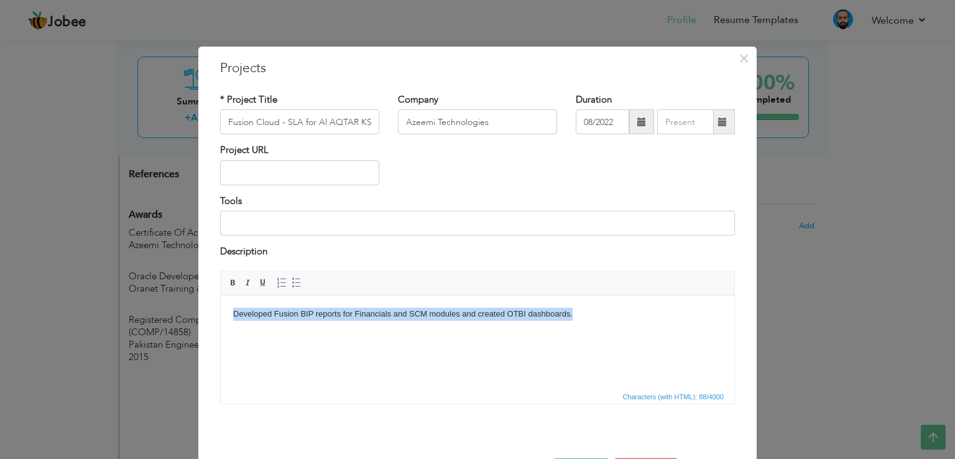
drag, startPoint x: 584, startPoint y: 315, endPoint x: 178, endPoint y: 311, distance: 405.5
click at [221, 311] on html "Developed Fusion BIP reports for Financials and SCM modules and created OTBI da…" at bounding box center [478, 314] width 514 height 38
copy body "Developed Fusion BIP reports for Financials and SCM modules and created OTBI da…"
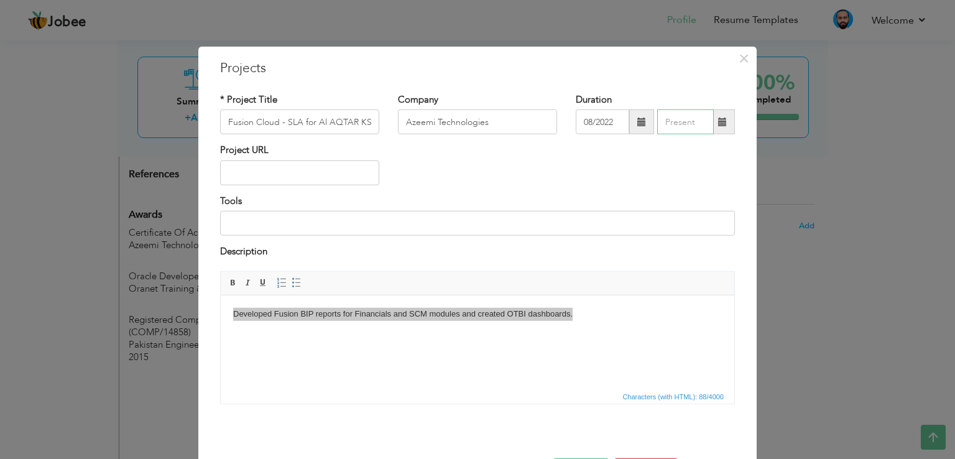
click at [677, 125] on input "text" at bounding box center [685, 121] width 57 height 25
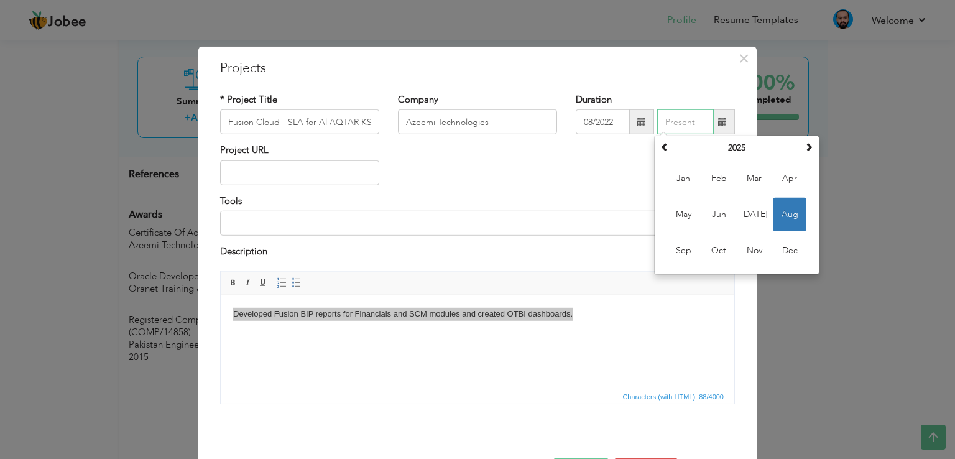
click at [785, 217] on span "Aug" at bounding box center [790, 215] width 34 height 34
type input "08/2025"
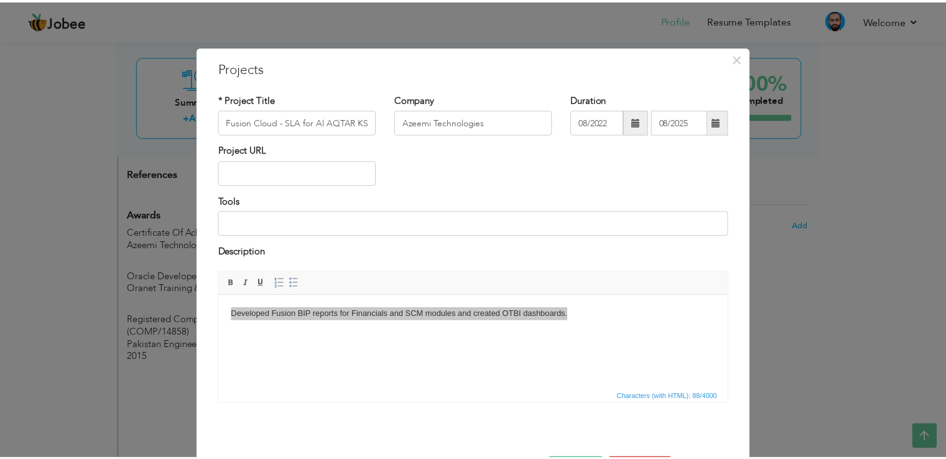
scroll to position [45, 0]
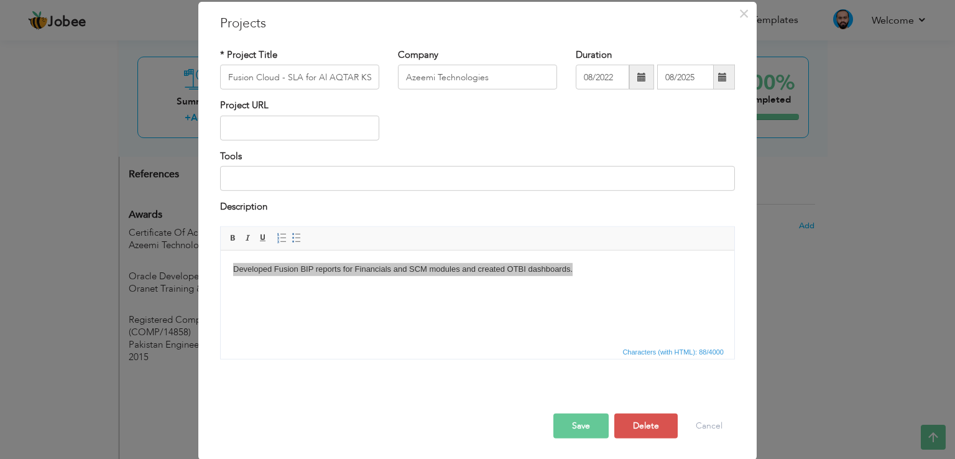
click at [575, 420] on button "Save" at bounding box center [581, 425] width 55 height 25
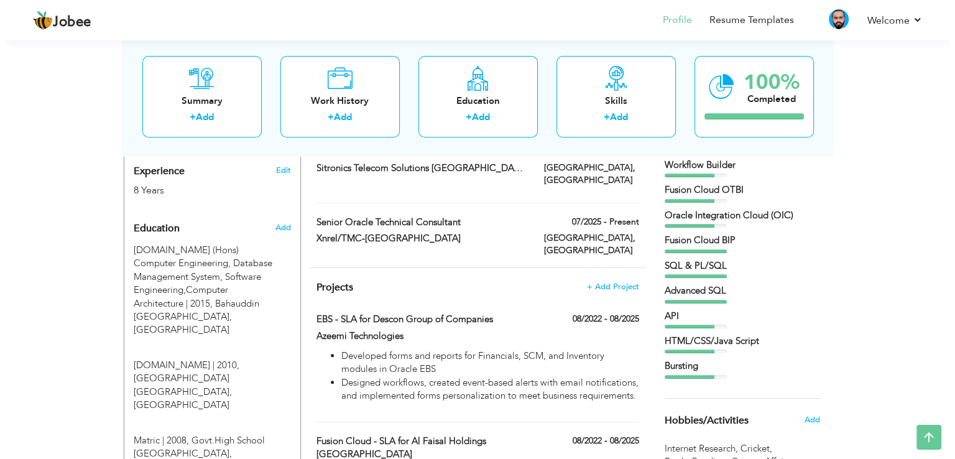
scroll to position [469, 0]
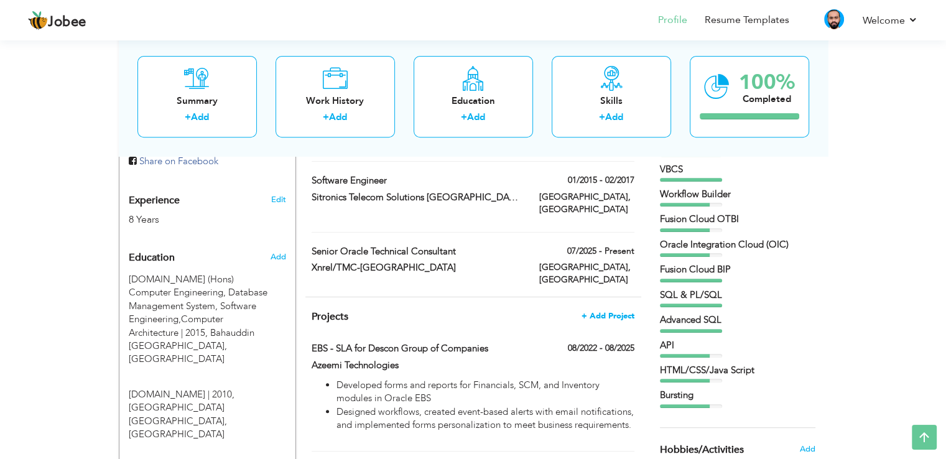
click at [611, 312] on span "+ Add Project" at bounding box center [608, 316] width 53 height 9
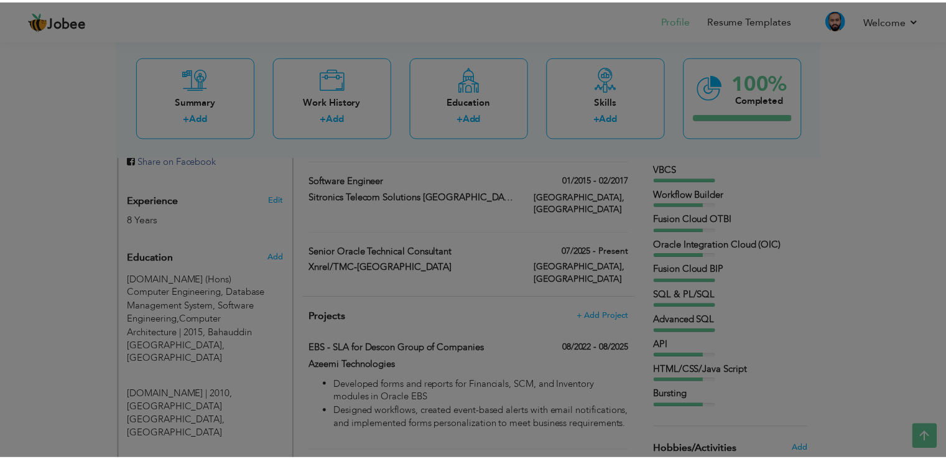
scroll to position [0, 0]
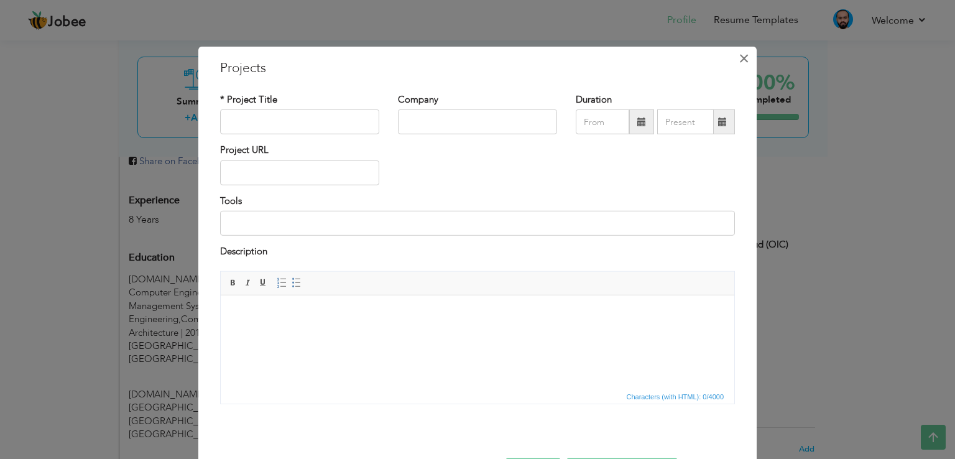
click at [741, 62] on span "×" at bounding box center [744, 58] width 11 height 22
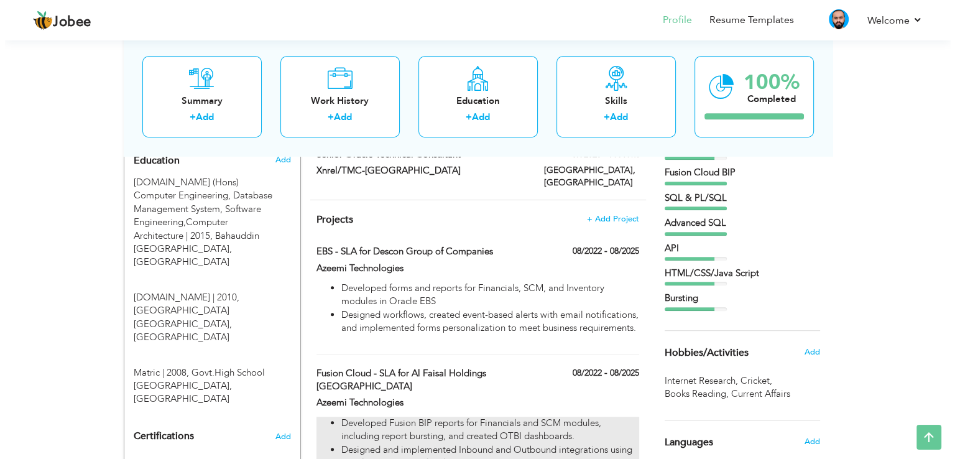
scroll to position [593, 0]
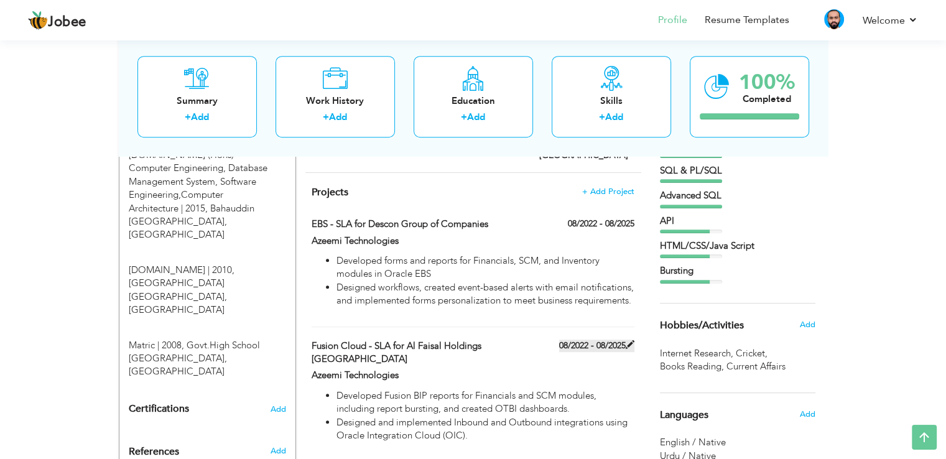
click at [629, 340] on span at bounding box center [630, 344] width 9 height 9
type input "Fusion Cloud - SLA for Al Faisal Holdings [GEOGRAPHIC_DATA]"
type input "Azeemi Technologies"
type input "08/2022"
type input "08/2025"
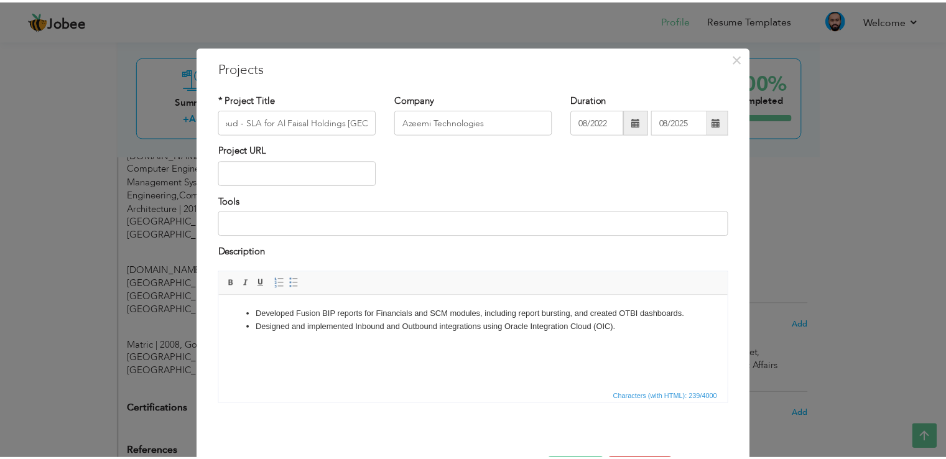
scroll to position [0, 0]
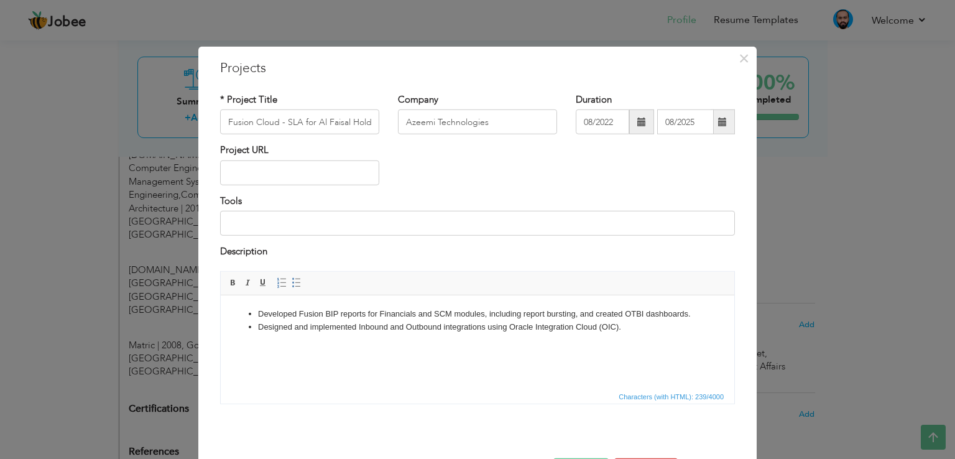
click at [0, 195] on div "× Projects * Project Title Fusion Cloud - SLA for Al Faisal Holdings Qatar Comp…" at bounding box center [477, 229] width 955 height 459
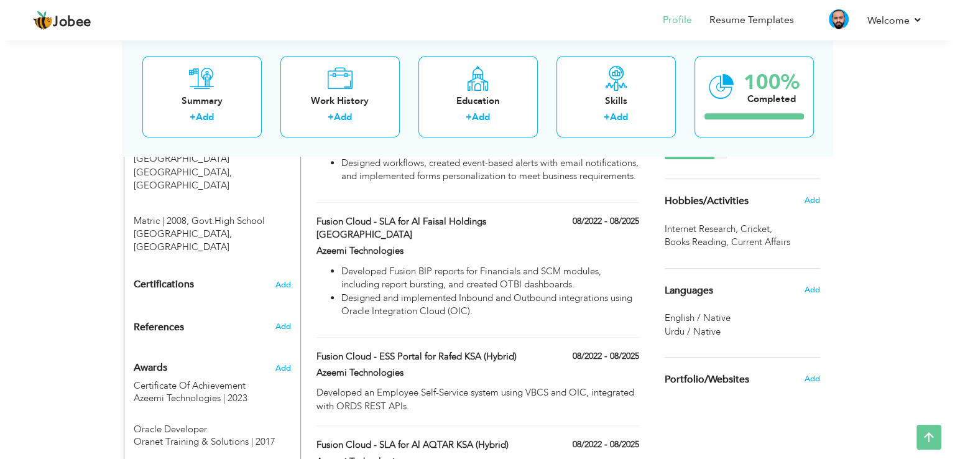
scroll to position [656, 0]
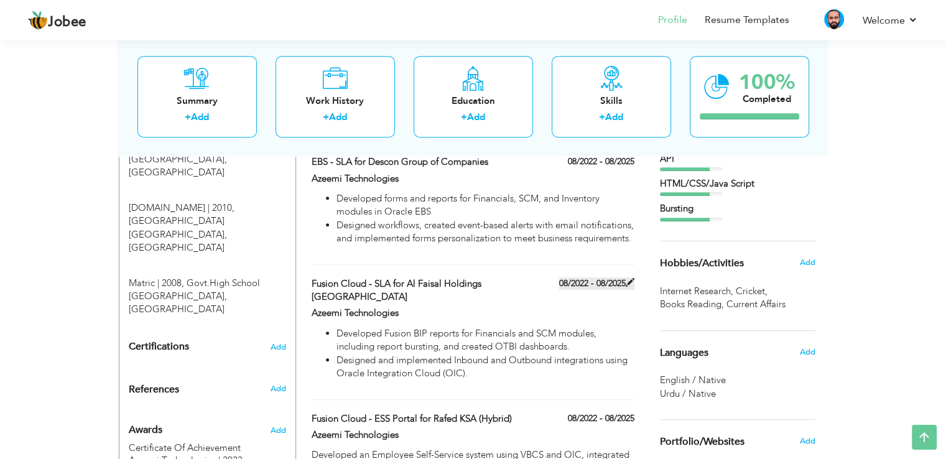
click at [627, 278] on span at bounding box center [630, 282] width 9 height 9
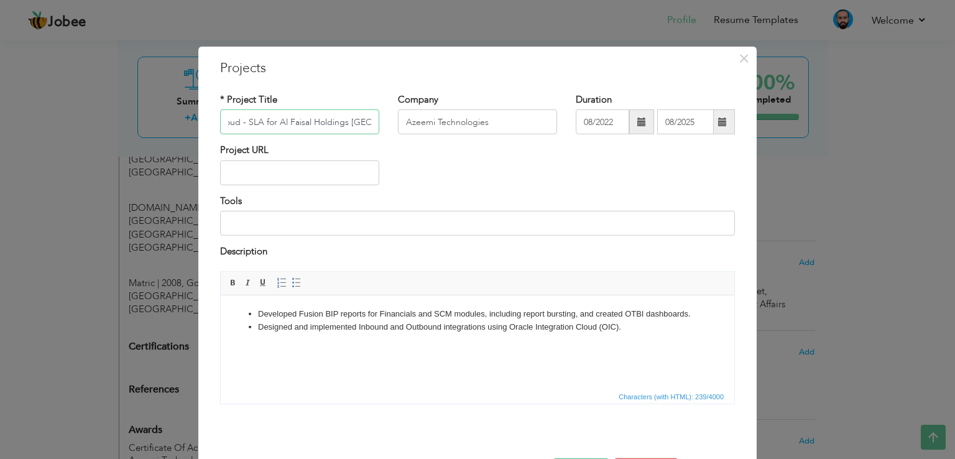
scroll to position [0, 0]
drag, startPoint x: 366, startPoint y: 121, endPoint x: 139, endPoint y: 121, distance: 226.4
click at [139, 121] on div "× Projects * Project Title Fusion Cloud - SLA for Al Faisal Holdings Qatar Comp…" at bounding box center [477, 229] width 955 height 459
click at [294, 124] on input "Fusion Cloud - SLA for Al Faisal Holdings [GEOGRAPHIC_DATA]" at bounding box center [299, 121] width 159 height 25
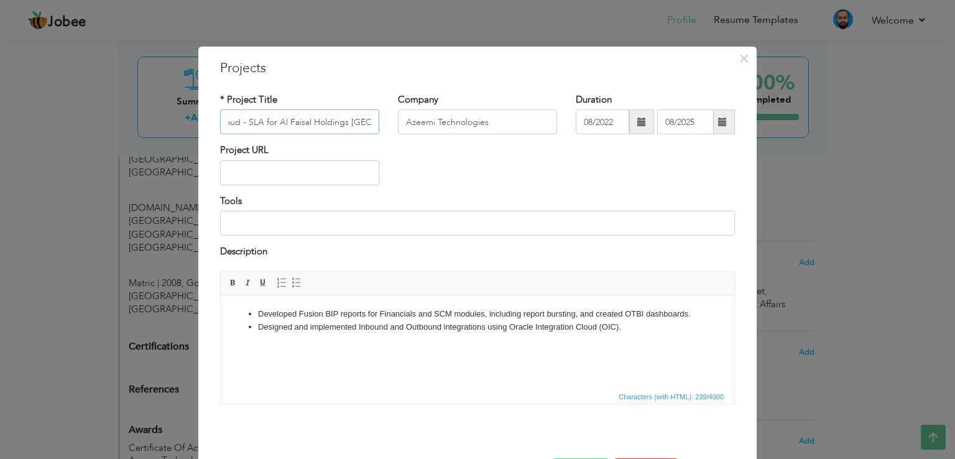
drag, startPoint x: 218, startPoint y: 121, endPoint x: 478, endPoint y: 121, distance: 259.3
click at [478, 121] on div "* Project Title Fusion Cloud - SLA for Al Faisal Holdings Qatar Company Azeemi …" at bounding box center [478, 118] width 534 height 50
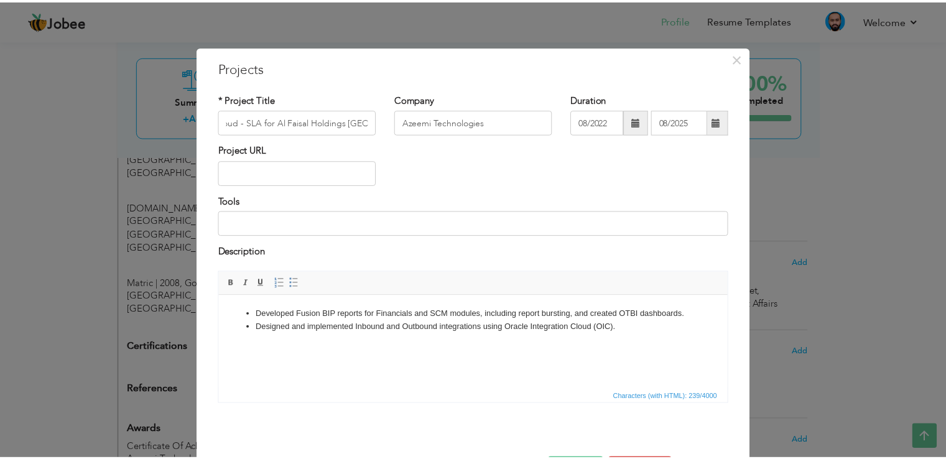
scroll to position [0, 0]
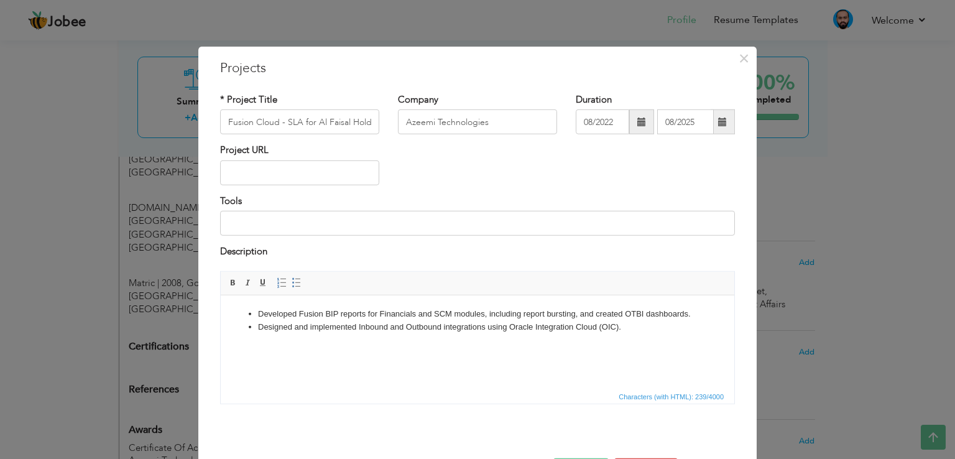
click at [414, 330] on li "Designed and implemented Inbound and Outbound integrations using Oracle Integra…" at bounding box center [477, 326] width 439 height 13
click at [741, 53] on span "×" at bounding box center [744, 58] width 11 height 22
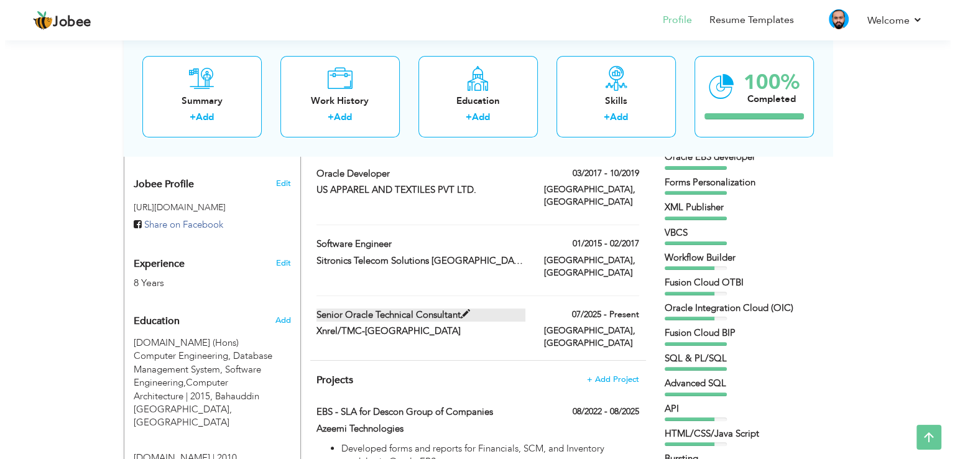
scroll to position [407, 0]
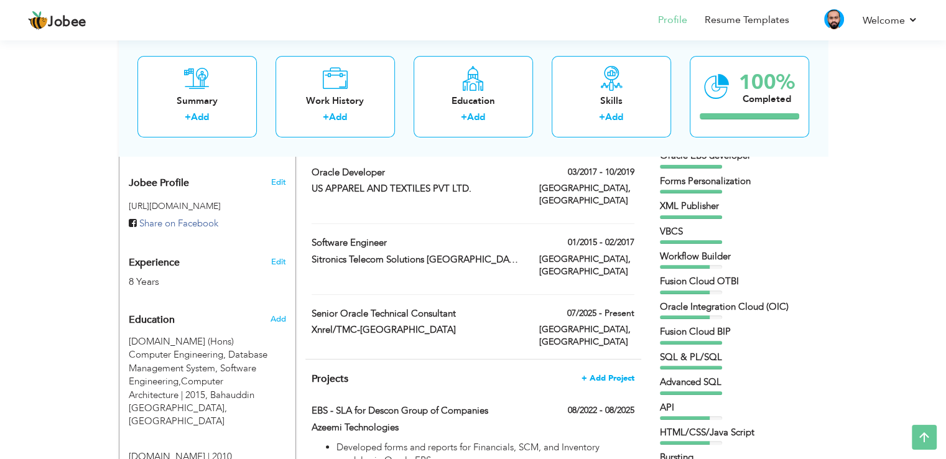
click at [605, 374] on span "+ Add Project" at bounding box center [608, 378] width 53 height 9
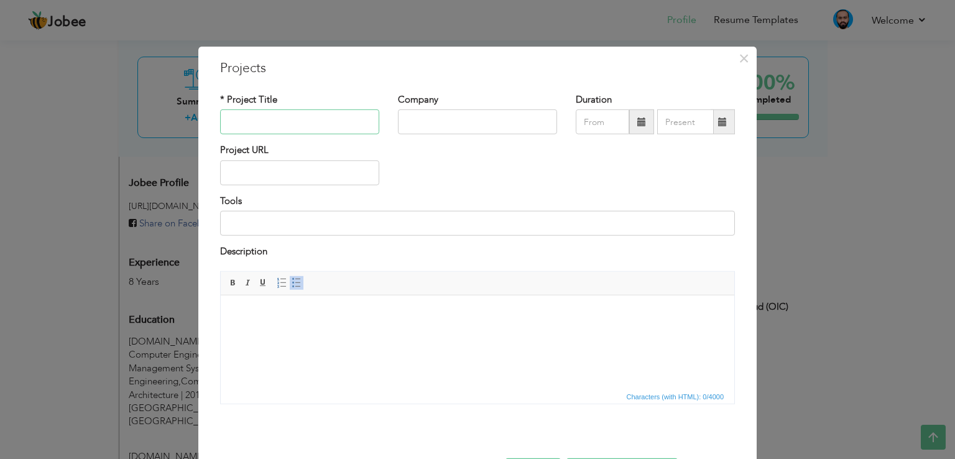
click at [286, 126] on input "text" at bounding box center [299, 121] width 159 height 25
paste input "Fusion Cloud - SLA"
type input "Fusion Cloud"
click at [448, 127] on input "text" at bounding box center [477, 121] width 159 height 25
type input "Xnrel/TMC-[GEOGRAPHIC_DATA]"
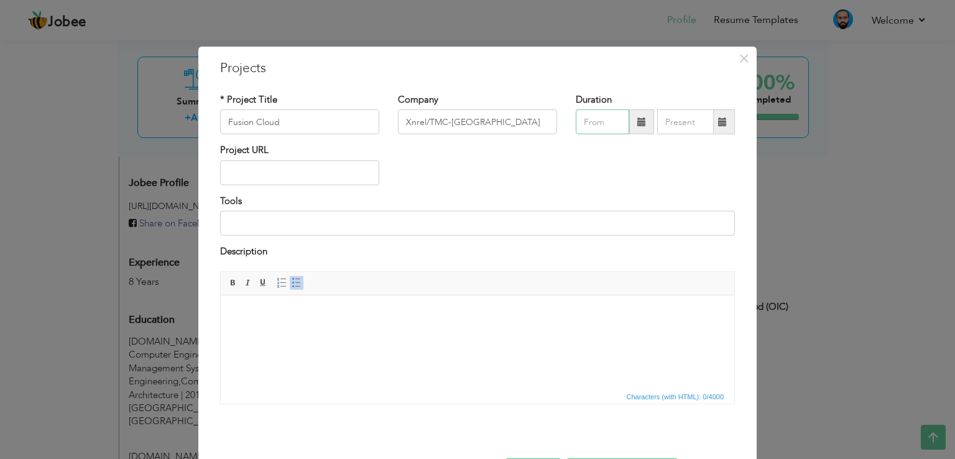
click at [603, 118] on input "text" at bounding box center [602, 121] width 53 height 25
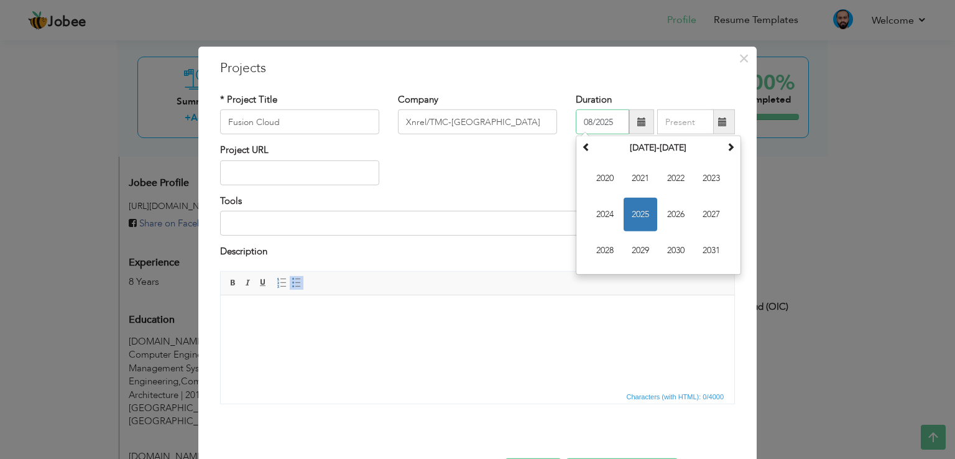
click at [629, 205] on span "2025" at bounding box center [641, 215] width 34 height 34
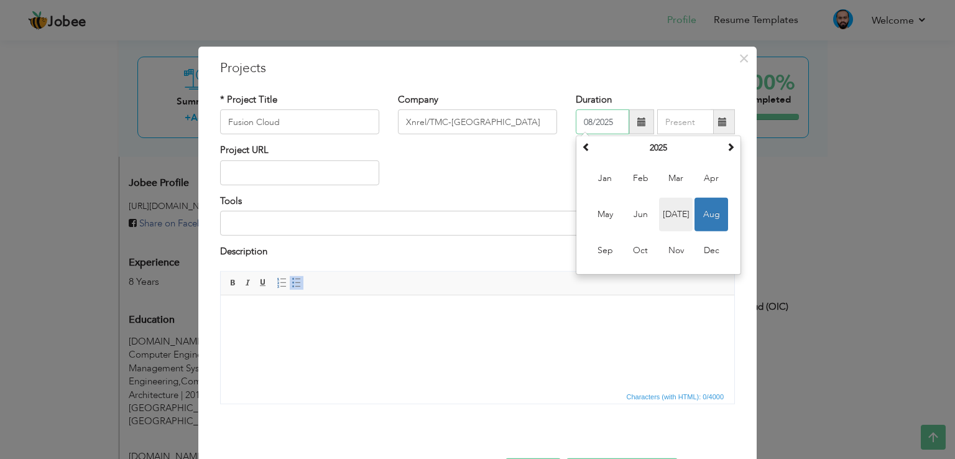
click at [670, 216] on span "Jul" at bounding box center [676, 215] width 34 height 34
type input "07/2025"
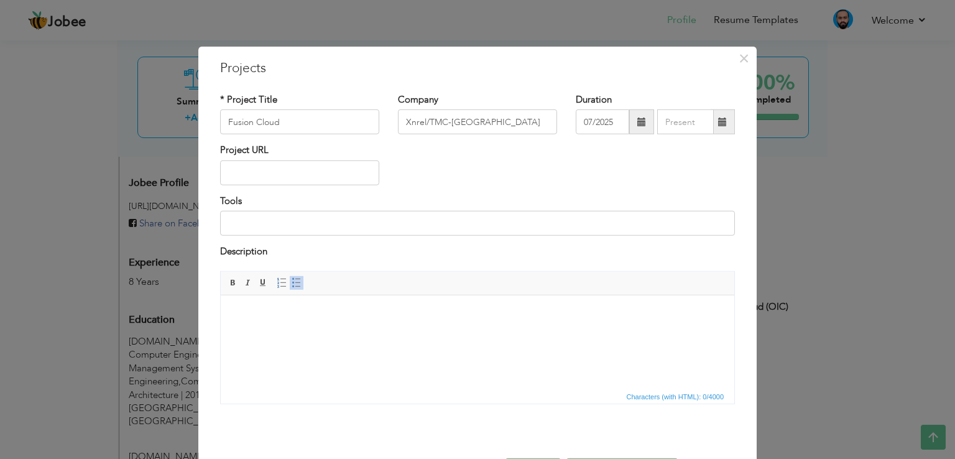
click at [326, 318] on body at bounding box center [477, 313] width 489 height 13
click at [250, 304] on html at bounding box center [478, 314] width 514 height 38
click at [231, 315] on html "Developed Fusion BIP reports for Financials , SCM and HCM modules and created O…" at bounding box center [478, 314] width 514 height 38
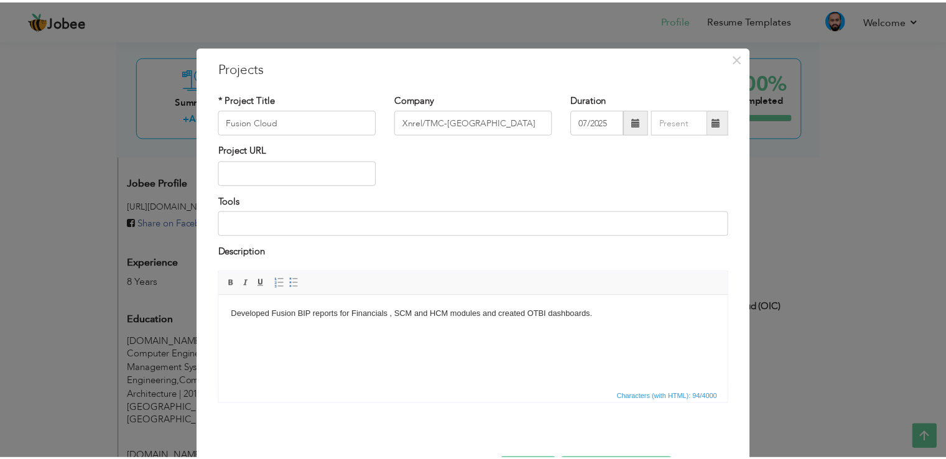
scroll to position [45, 0]
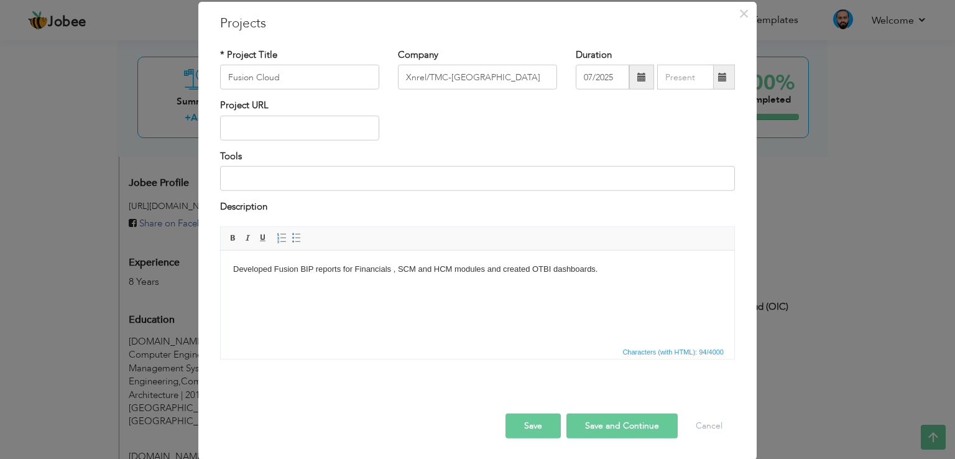
click at [613, 427] on button "Save and Continue" at bounding box center [622, 425] width 111 height 25
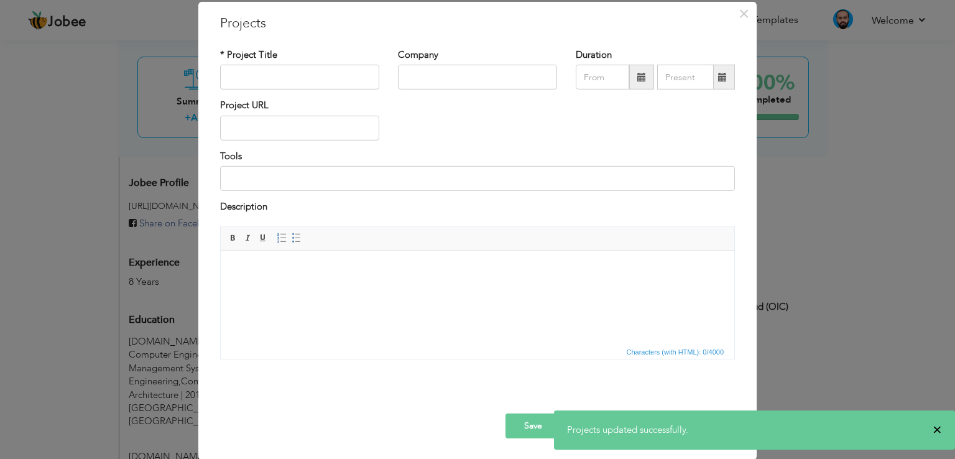
click at [941, 431] on span "×" at bounding box center [937, 430] width 9 height 12
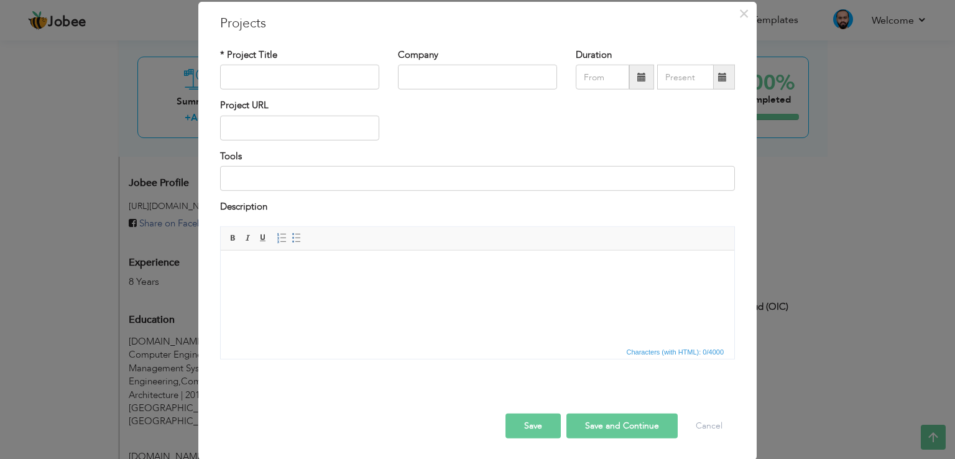
click at [525, 416] on button "Save" at bounding box center [533, 425] width 55 height 25
click at [707, 421] on button "Cancel" at bounding box center [710, 425] width 52 height 25
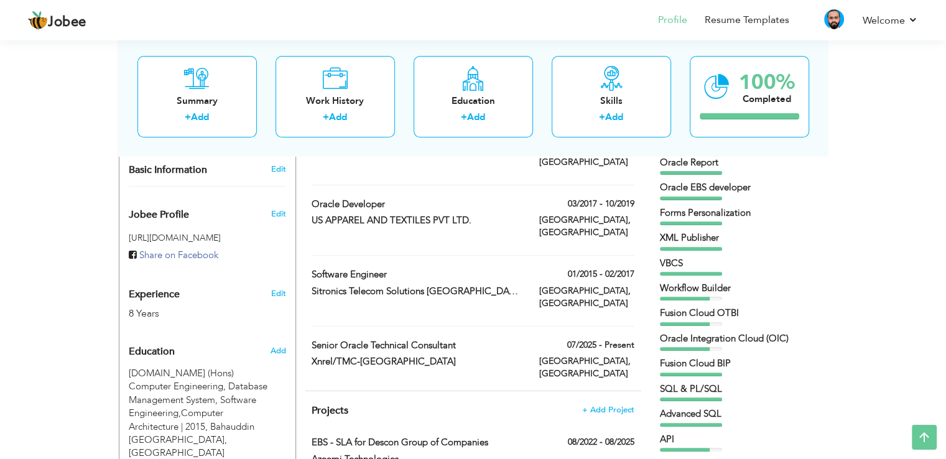
scroll to position [373, 0]
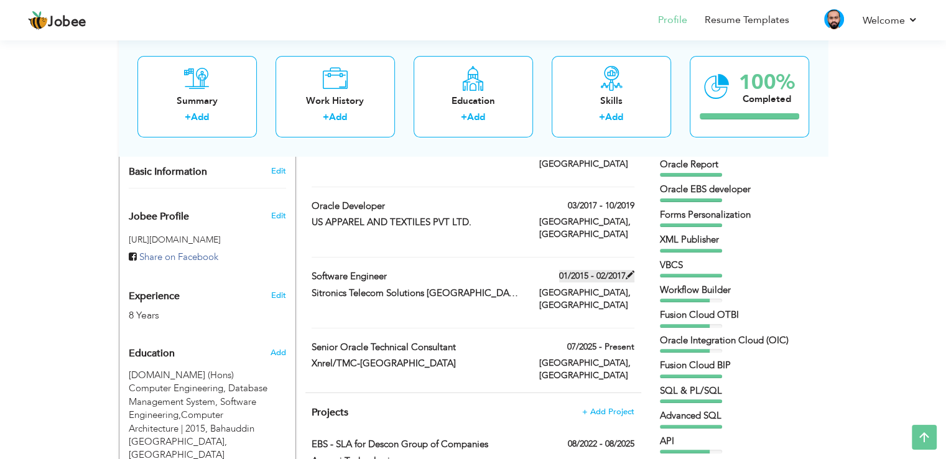
click at [629, 271] on span at bounding box center [630, 275] width 9 height 9
type input "Software Engineer"
type input "Sitronics Telecom Solutions [GEOGRAPHIC_DATA] – Nvision Group"
type input "01/2015"
type input "02/2017"
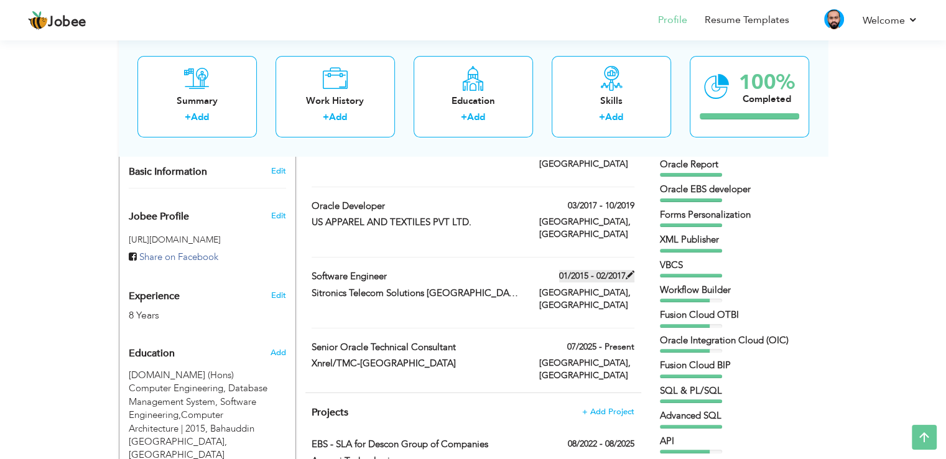
checkbox input "false"
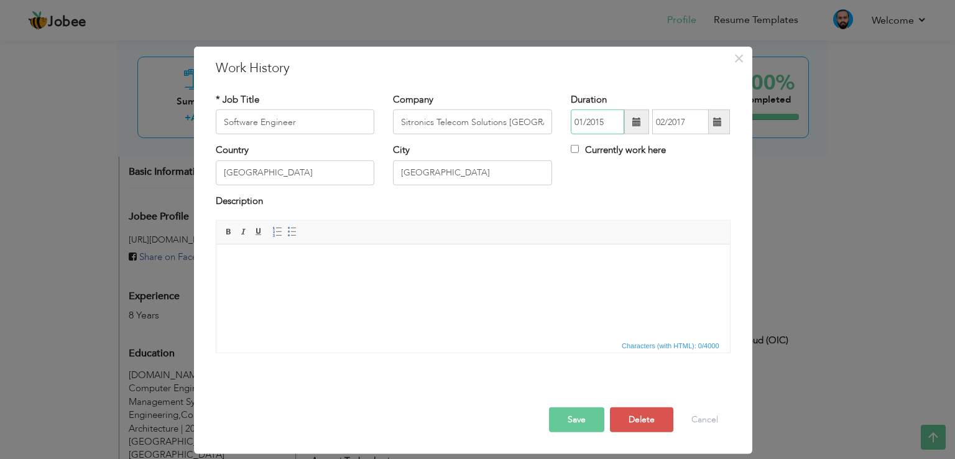
click at [607, 120] on input "01/2015" at bounding box center [597, 121] width 53 height 25
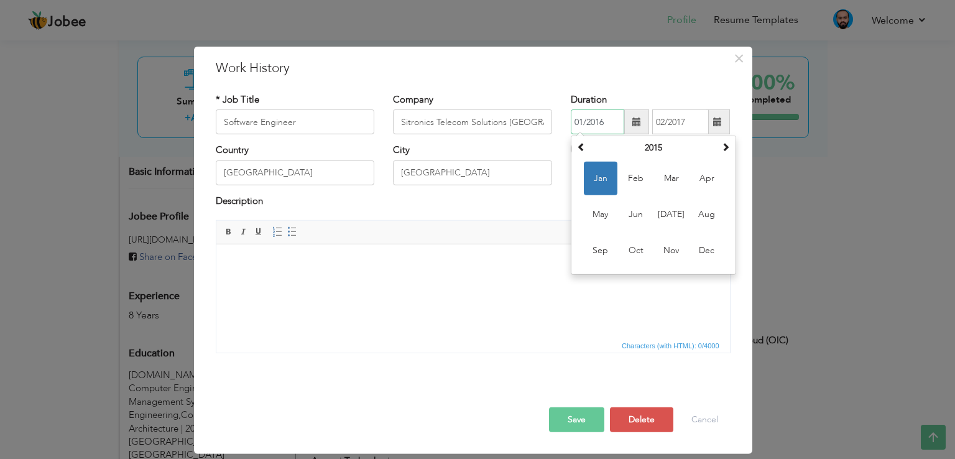
type input "01/2016"
click at [582, 417] on button "Save" at bounding box center [576, 419] width 55 height 25
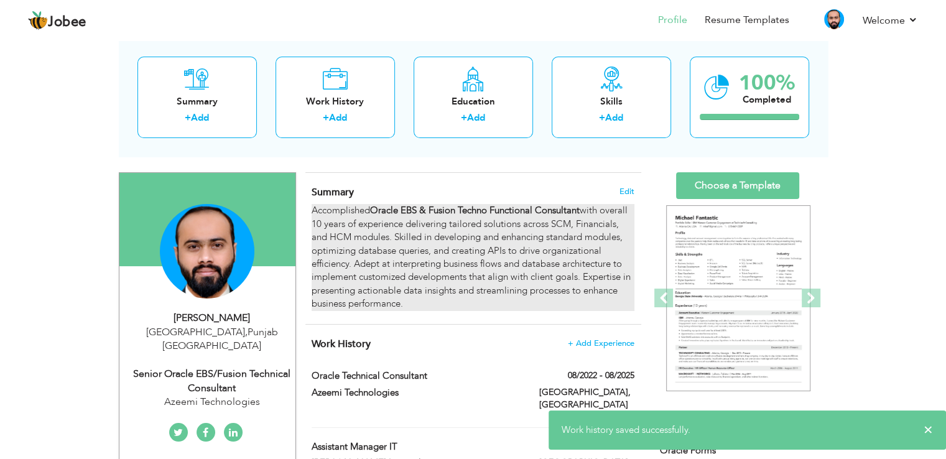
scroll to position [0, 0]
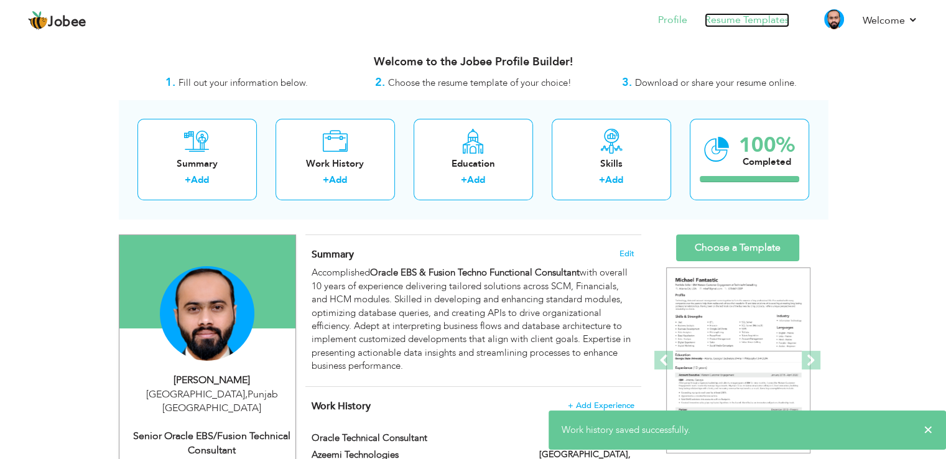
click at [735, 15] on link "Resume Templates" at bounding box center [747, 20] width 85 height 14
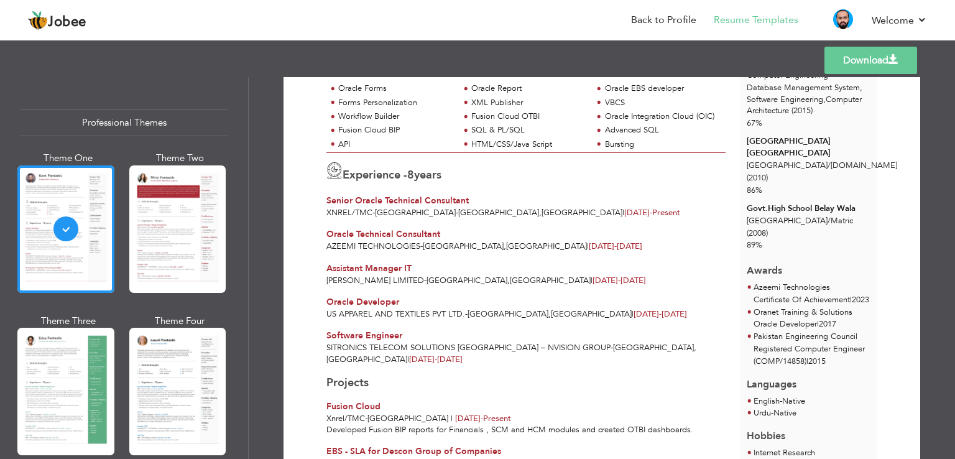
scroll to position [239, 0]
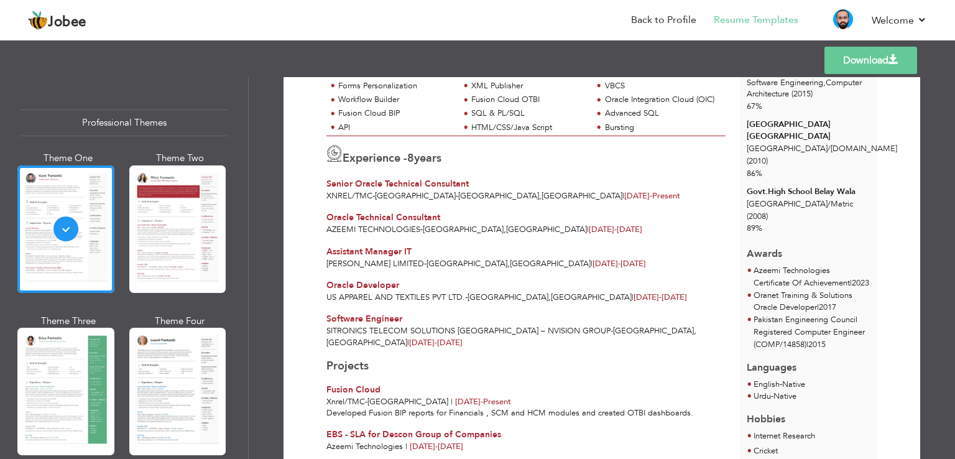
click at [414, 151] on span "8" at bounding box center [410, 159] width 7 height 16
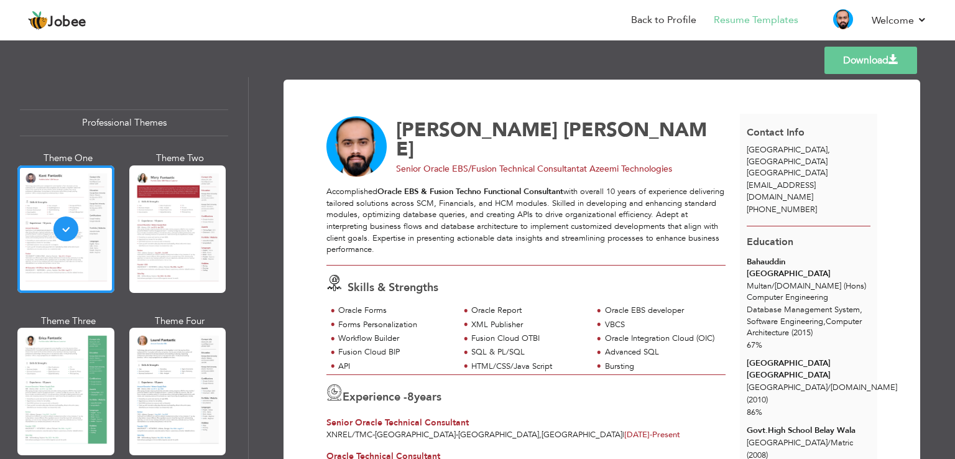
scroll to position [0, 0]
click at [661, 20] on link "Back to Profile" at bounding box center [663, 20] width 65 height 14
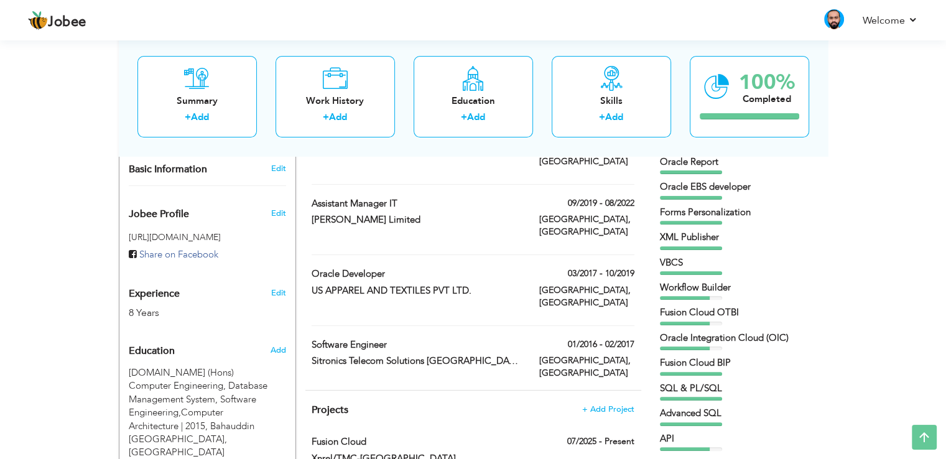
scroll to position [435, 0]
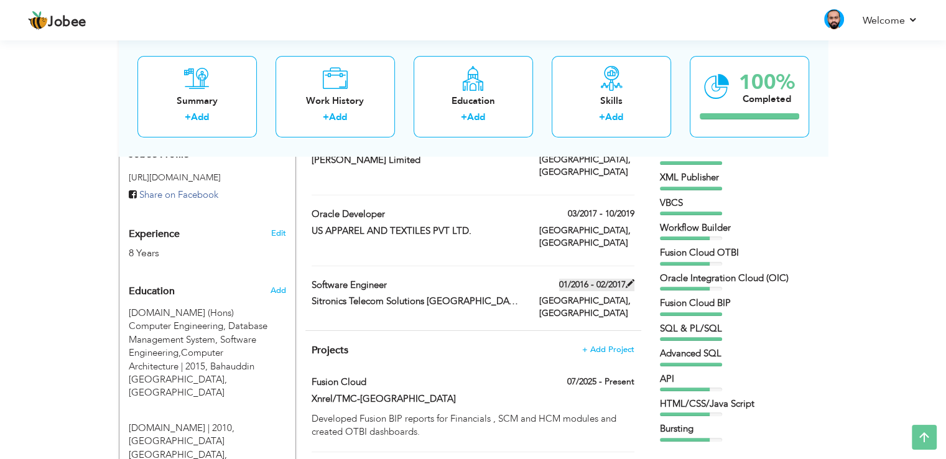
click at [628, 279] on span at bounding box center [630, 283] width 9 height 9
type input "Software Engineer"
type input "Sitronics Telecom Solutions [GEOGRAPHIC_DATA] – Nvision Group"
type input "01/2016"
type input "02/2017"
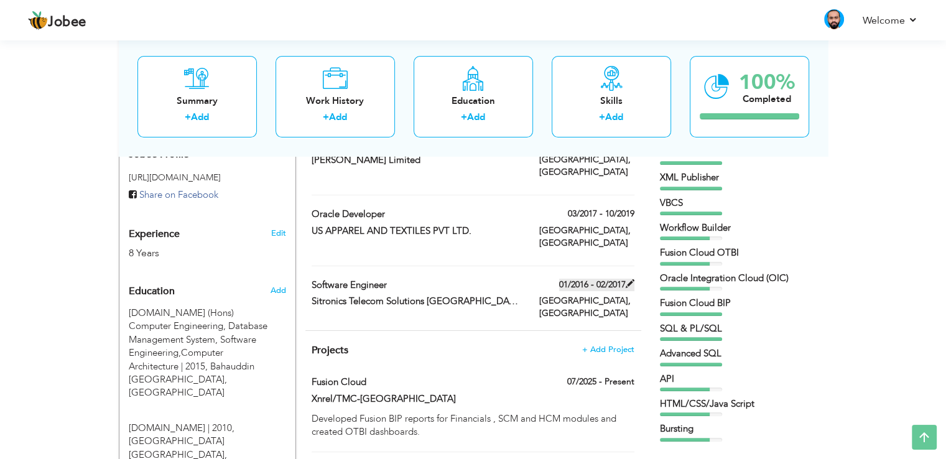
type input "[GEOGRAPHIC_DATA]"
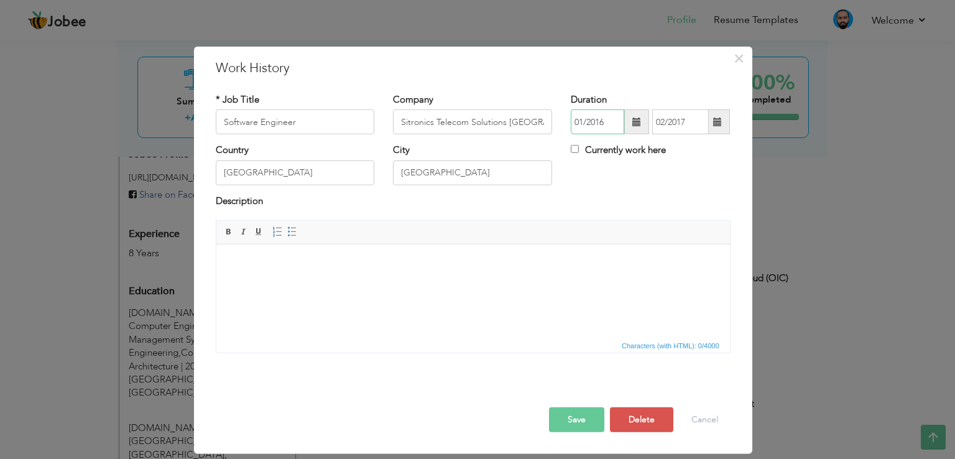
click at [611, 123] on input "01/2016" at bounding box center [597, 121] width 53 height 25
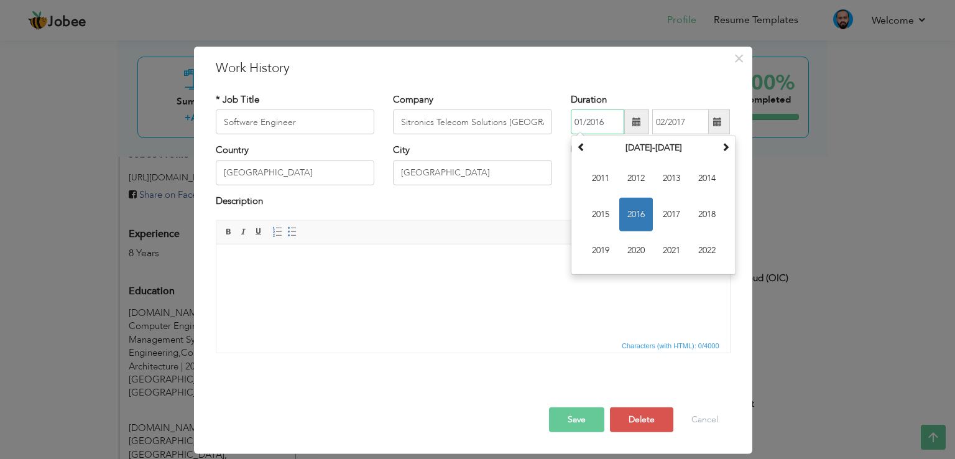
click at [633, 215] on span "2016" at bounding box center [636, 215] width 34 height 34
click at [579, 146] on span at bounding box center [581, 146] width 9 height 9
click at [662, 182] on span "Mar" at bounding box center [672, 179] width 34 height 34
type input "03/2015"
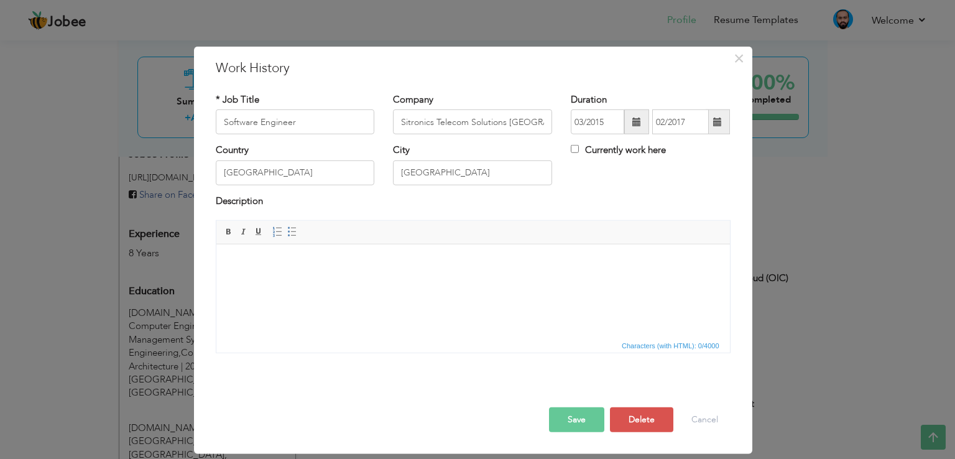
click at [583, 423] on button "Save" at bounding box center [576, 419] width 55 height 25
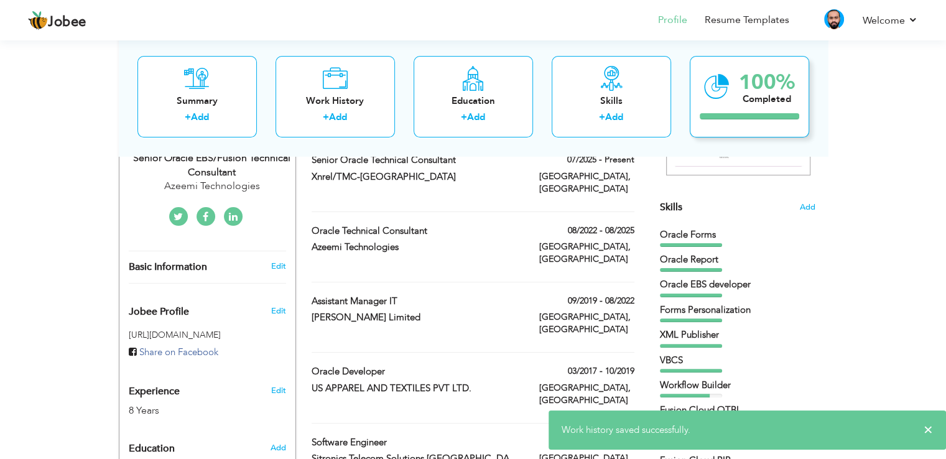
scroll to position [249, 0]
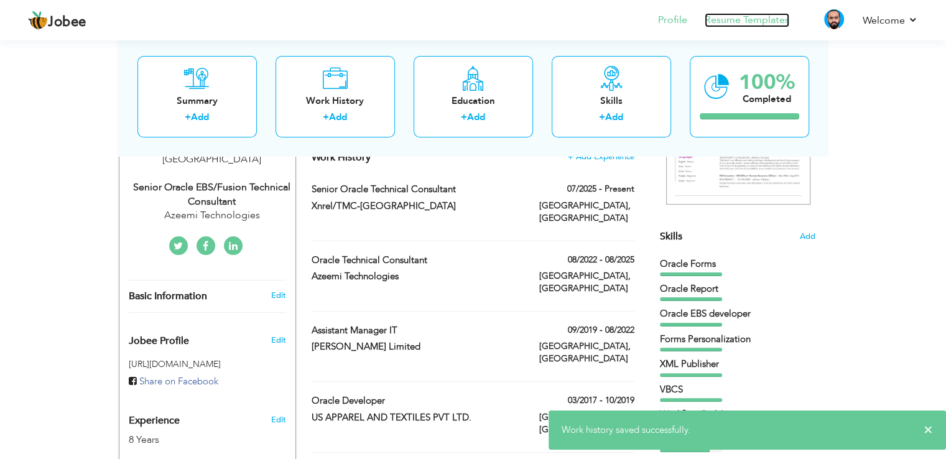
click at [738, 25] on link "Resume Templates" at bounding box center [747, 20] width 85 height 14
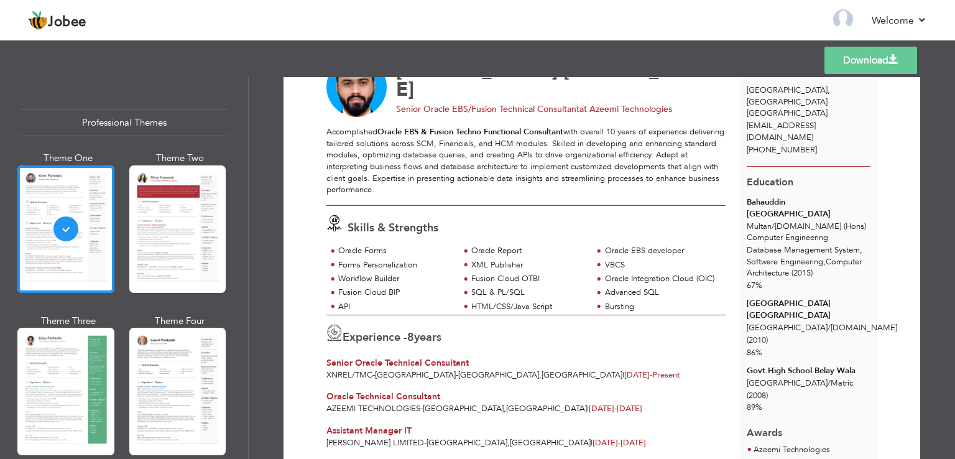
scroll to position [187, 0]
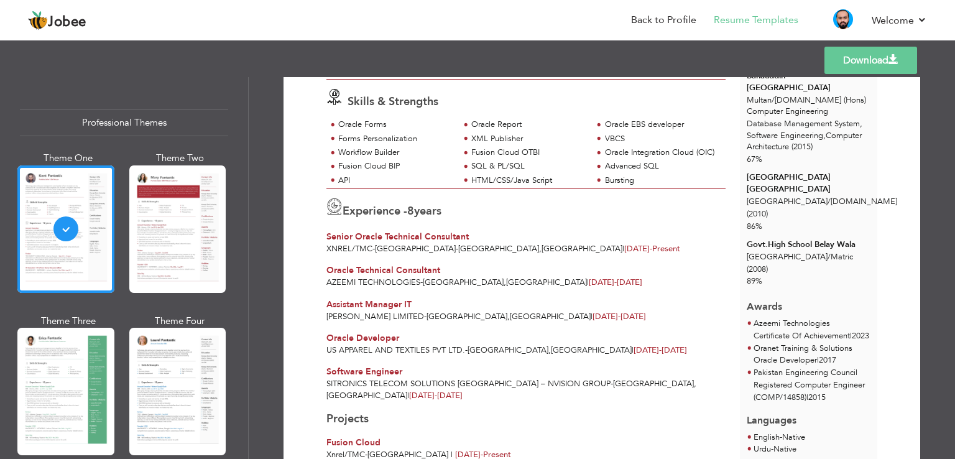
click at [425, 209] on label "8 years" at bounding box center [424, 211] width 34 height 16
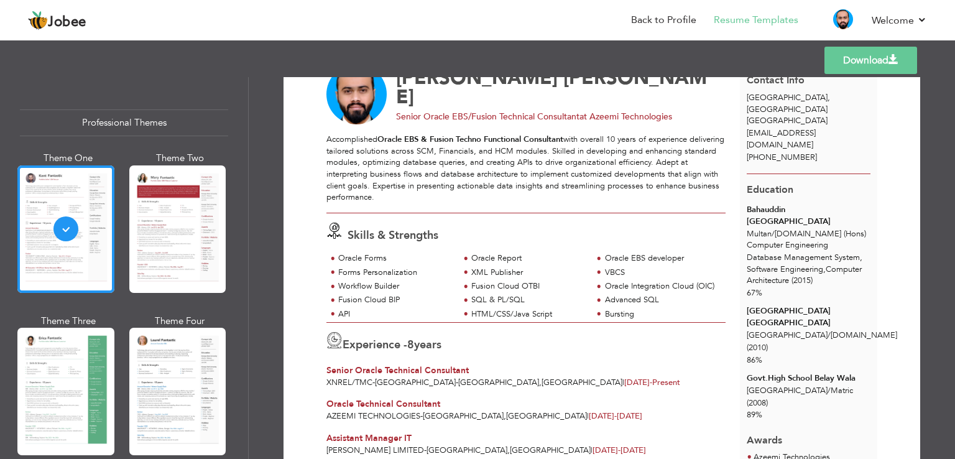
scroll to position [0, 0]
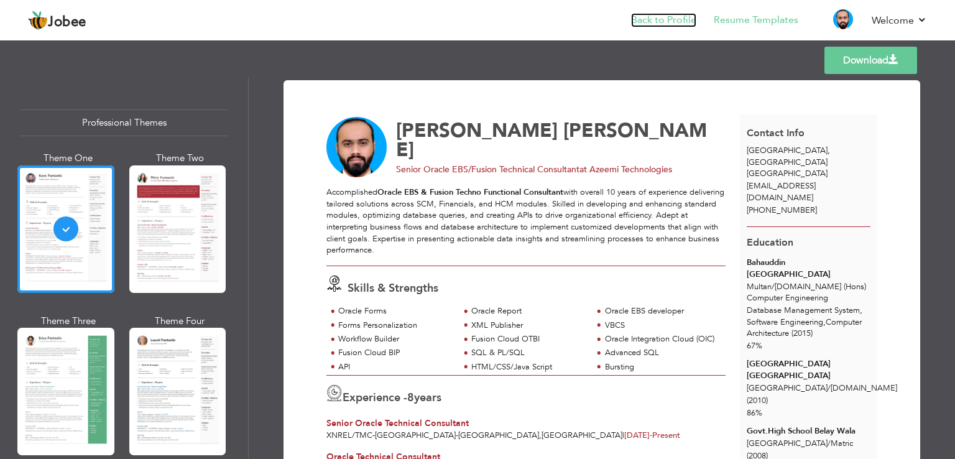
click at [669, 21] on link "Back to Profile" at bounding box center [663, 20] width 65 height 14
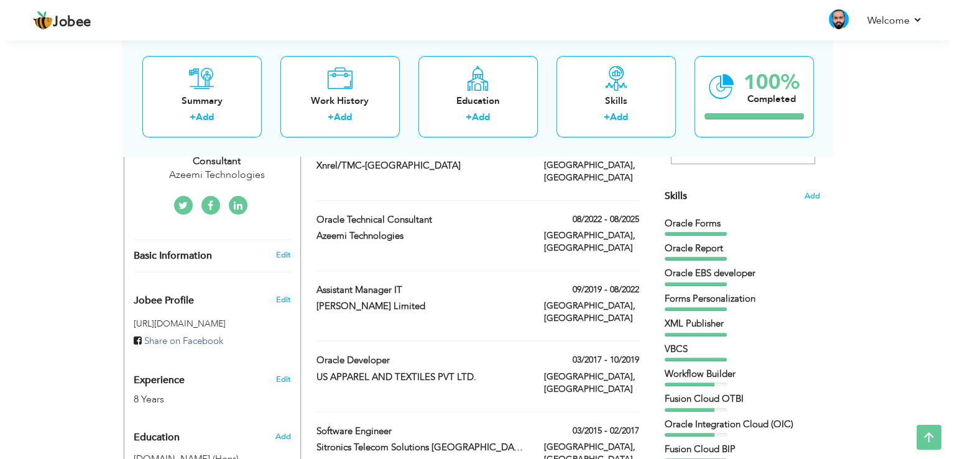
scroll to position [311, 0]
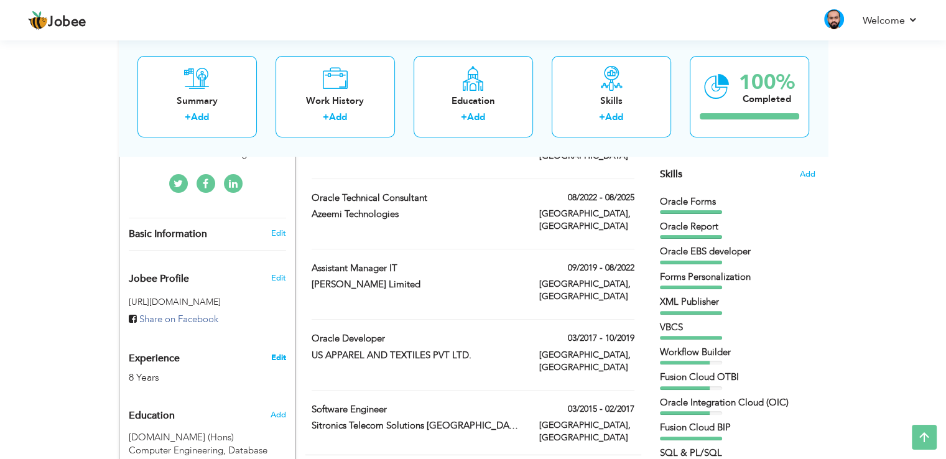
click at [280, 352] on link "Edit" at bounding box center [278, 357] width 15 height 11
type input "[PERSON_NAME]"
type input "[PHONE_NUMBER]"
select select "number:166"
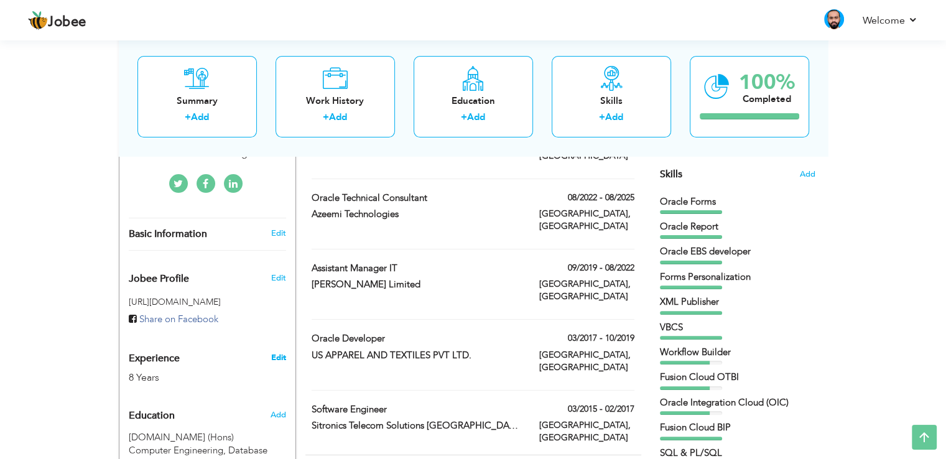
type input "[GEOGRAPHIC_DATA]"
select select "number:10"
type input "Azeemi Technologies"
type input "Senior Oracle EBS/Fusion Technical Consultant"
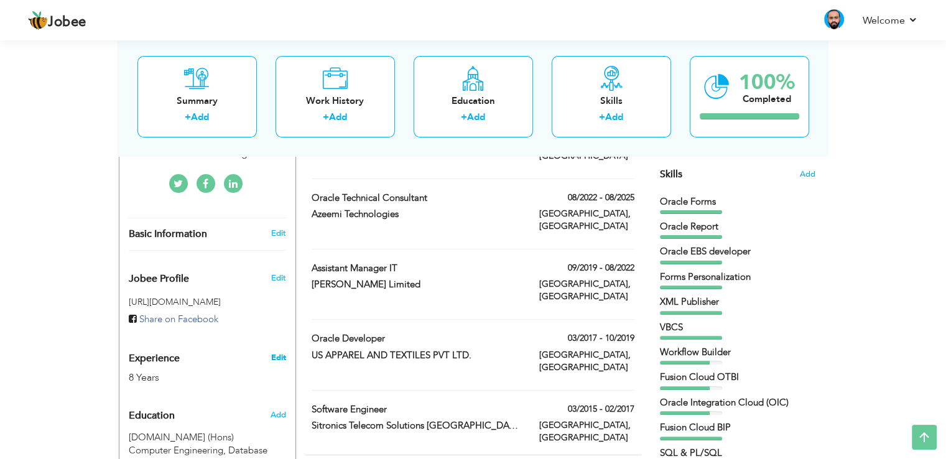
type input "[DOMAIN_NAME][URL][PERSON_NAME]"
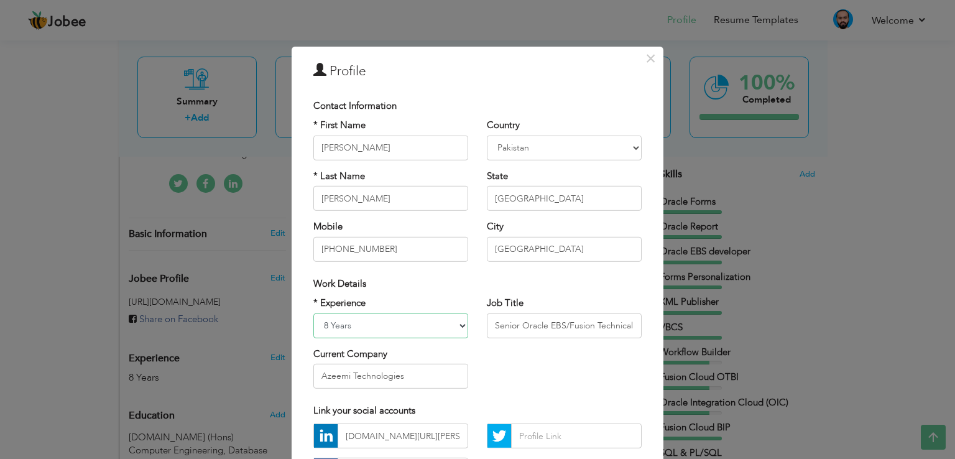
click at [460, 325] on select "Entry Level Less than 1 Year 1 Year 2 Years 3 Years 4 Years 5 Years 6 Years 7 Y…" at bounding box center [390, 325] width 155 height 25
select select "number:12"
click at [313, 313] on select "Entry Level Less than 1 Year 1 Year 2 Years 3 Years 4 Years 5 Years 6 Years 7 Y…" at bounding box center [390, 325] width 155 height 25
click at [586, 322] on input "Senior Oracle EBS/Fusion Technical Consultant" at bounding box center [564, 325] width 155 height 25
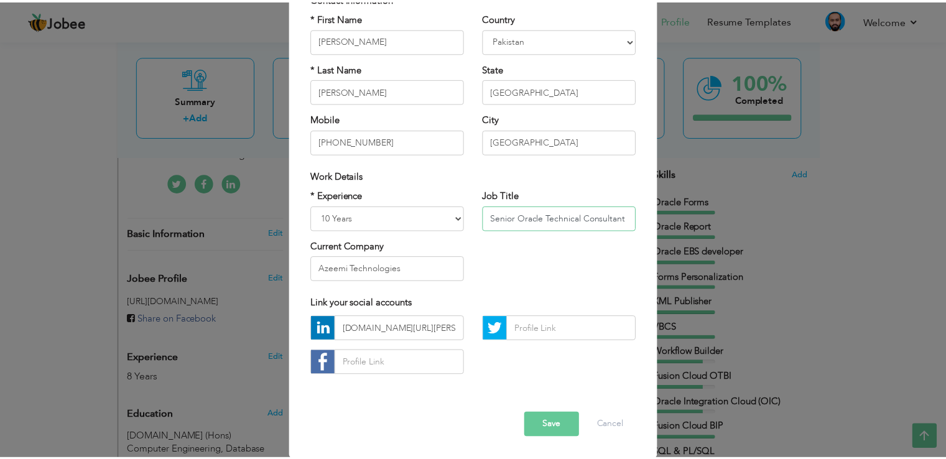
scroll to position [108, 0]
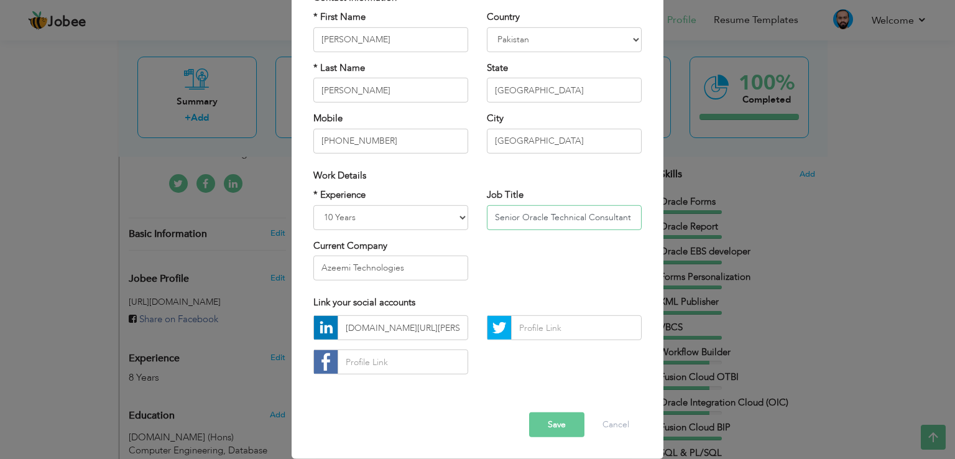
type input "Senior Oracle Technical Consultant"
click at [416, 269] on input "Azeemi Technologies" at bounding box center [390, 268] width 155 height 25
drag, startPoint x: 409, startPoint y: 272, endPoint x: 311, endPoint y: 270, distance: 97.7
click at [313, 270] on input "Azeemi Technologies" at bounding box center [390, 268] width 155 height 25
type input "Xnrel/TMC-[GEOGRAPHIC_DATA]"
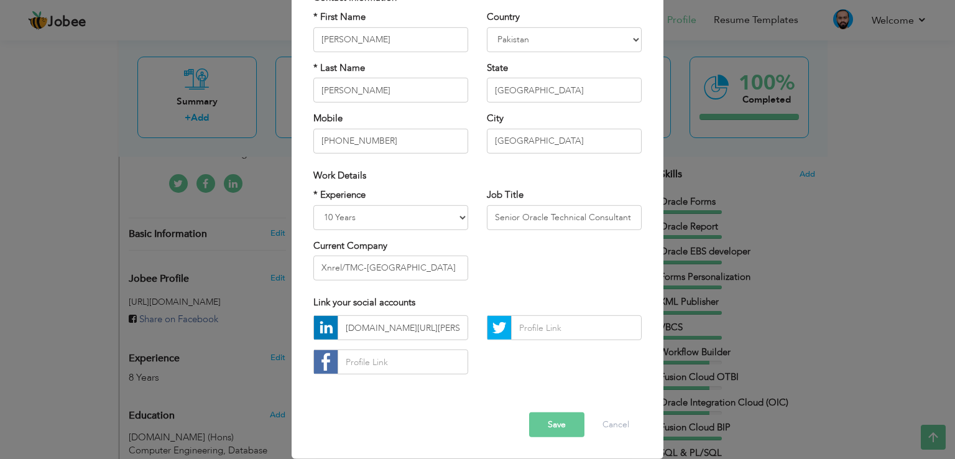
click at [549, 424] on button "Save" at bounding box center [556, 424] width 55 height 25
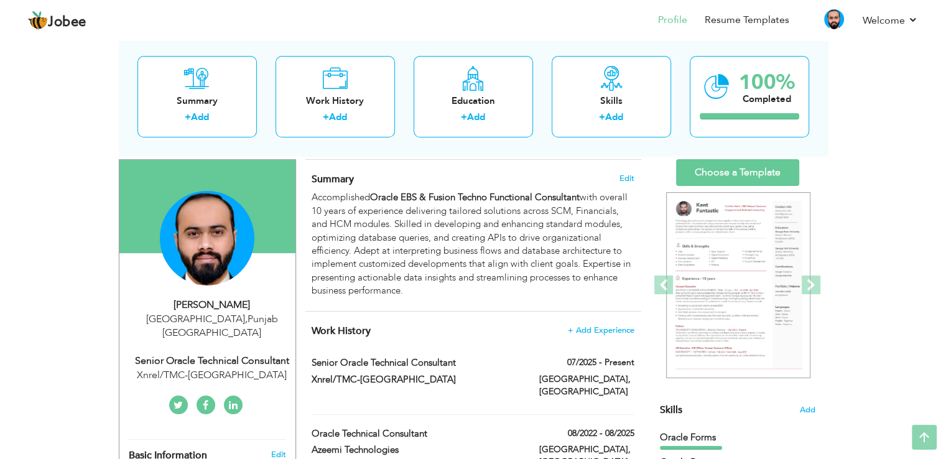
scroll to position [0, 0]
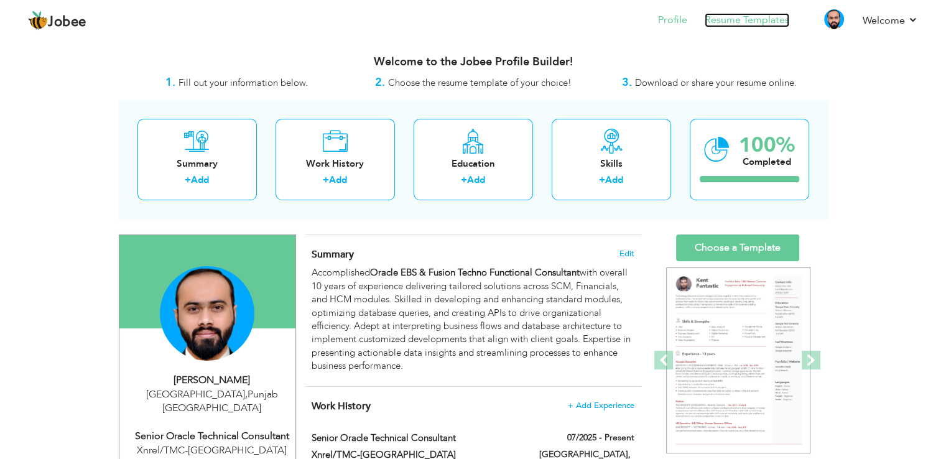
click at [728, 16] on link "Resume Templates" at bounding box center [747, 20] width 85 height 14
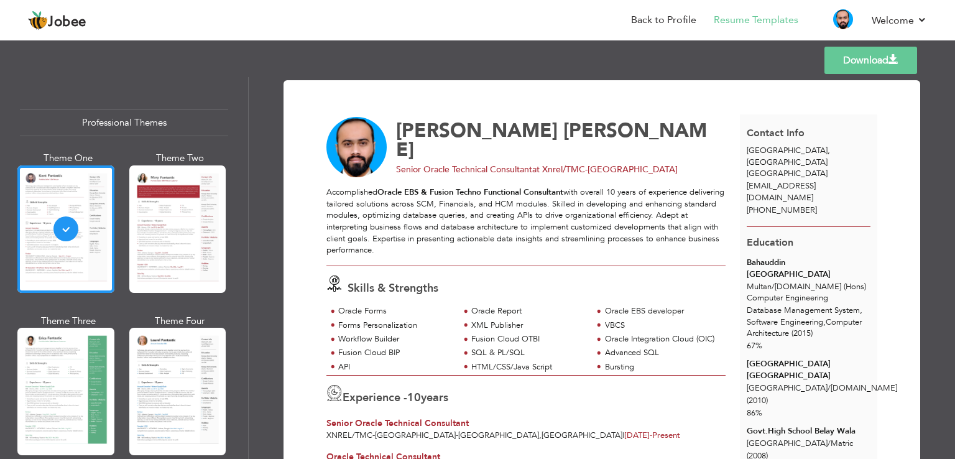
click at [856, 60] on link "Download" at bounding box center [871, 60] width 93 height 27
